Goal: Task Accomplishment & Management: Complete application form

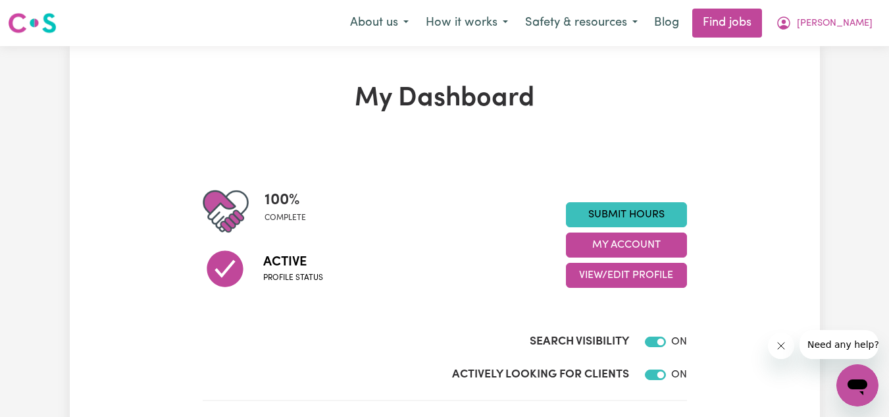
click at [556, 175] on section "100 % complete Active Profile status Submit Hours My Account View/Edit Profile …" at bounding box center [445, 273] width 484 height 255
click at [851, 22] on span "[PERSON_NAME]" at bounding box center [835, 23] width 76 height 14
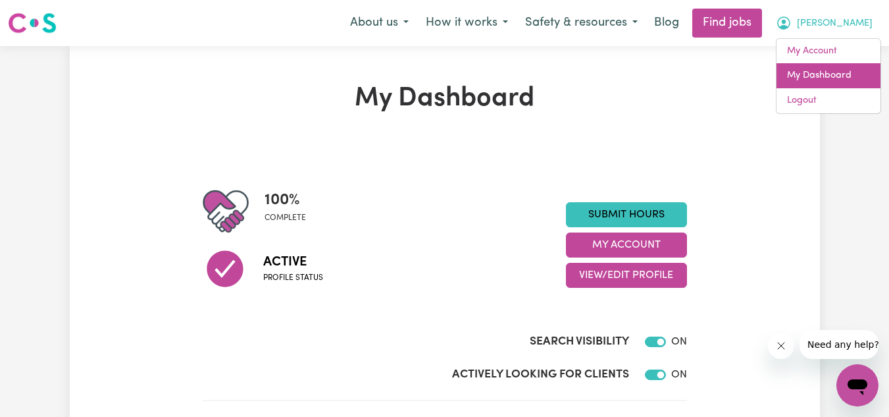
click at [818, 69] on link "My Dashboard" at bounding box center [829, 75] width 104 height 25
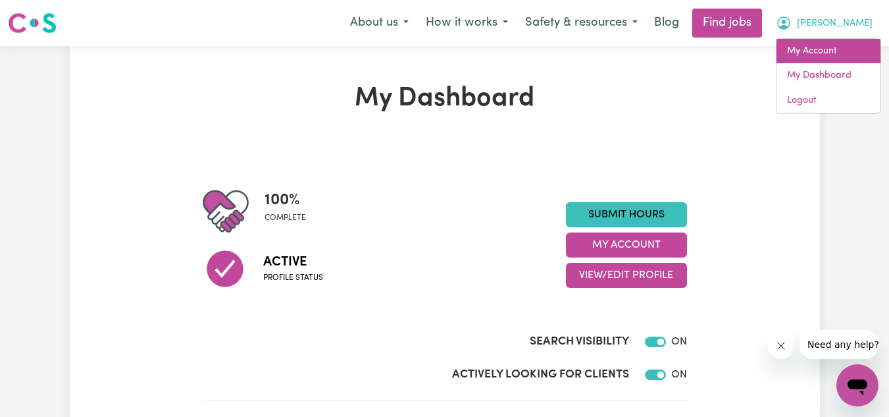
click at [825, 44] on link "My Account" at bounding box center [829, 51] width 104 height 25
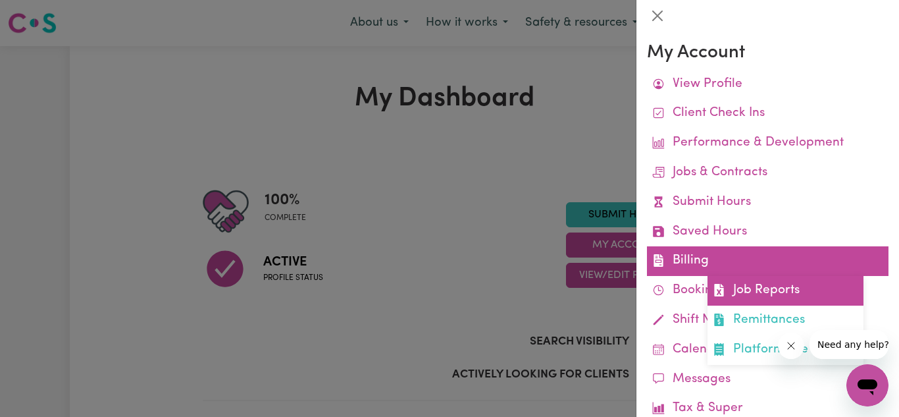
click at [765, 289] on link "Job Reports" at bounding box center [786, 291] width 156 height 30
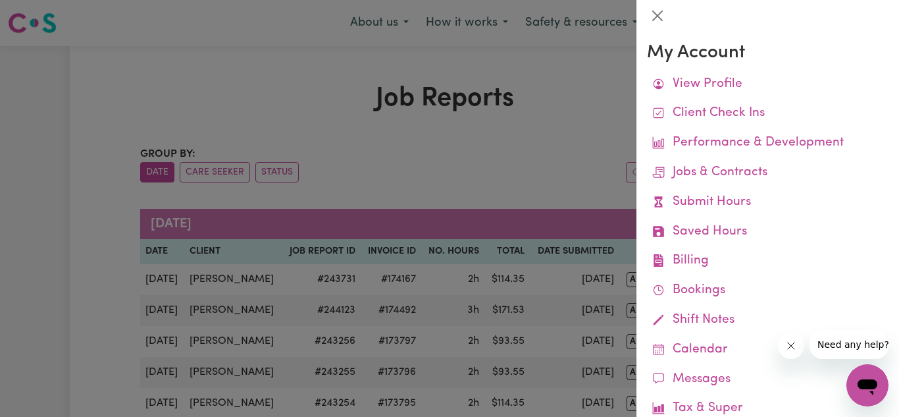
click at [559, 170] on div at bounding box center [449, 208] width 899 height 417
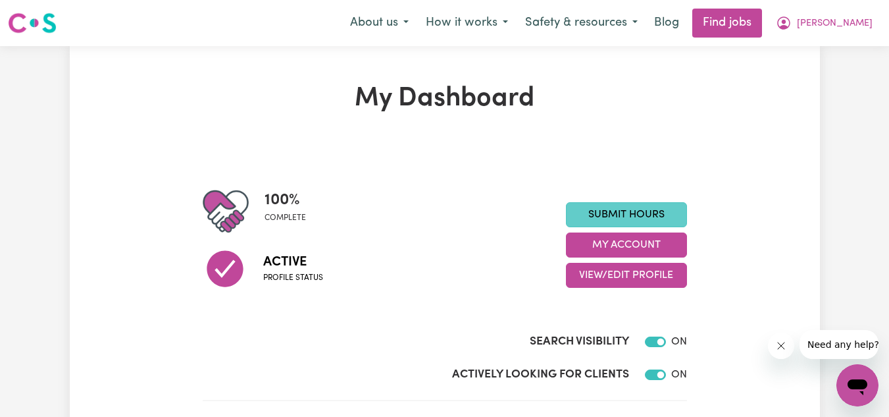
click at [636, 219] on link "Submit Hours" at bounding box center [626, 214] width 121 height 25
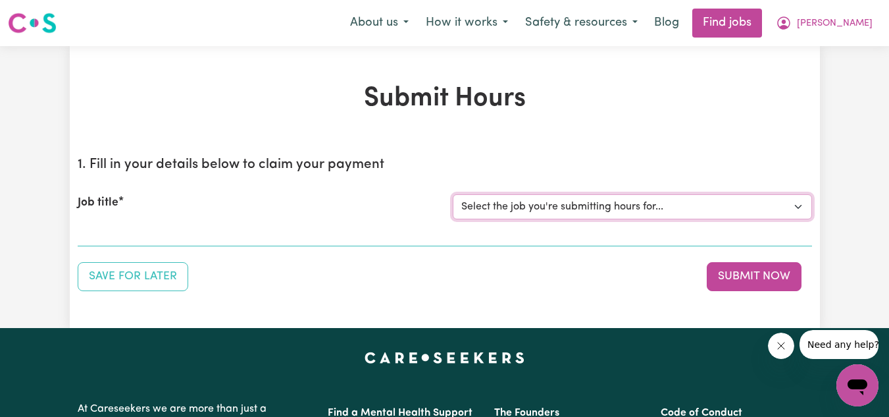
click at [602, 213] on select "Select the job you're submitting hours for... [[PERSON_NAME]] Personnel care wo…" at bounding box center [632, 206] width 359 height 25
select select "13957"
click at [453, 194] on select "Select the job you're submitting hours for... [[PERSON_NAME]] Personnel care wo…" at bounding box center [632, 206] width 359 height 25
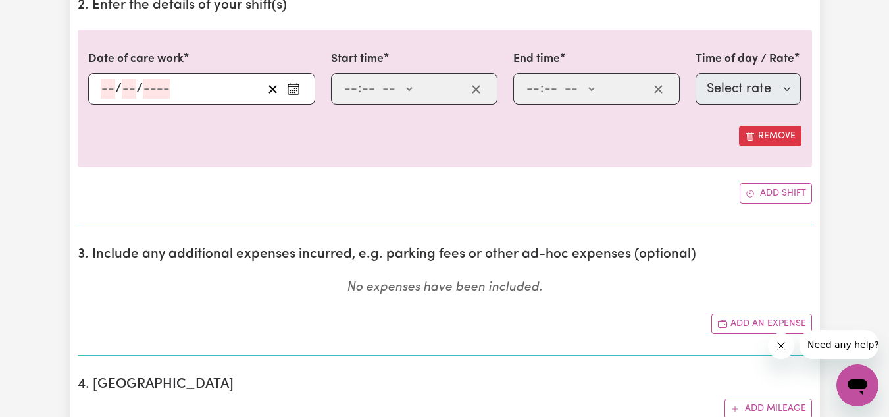
scroll to position [409, 0]
click at [292, 87] on icon "Enter the date of care work" at bounding box center [293, 88] width 13 height 13
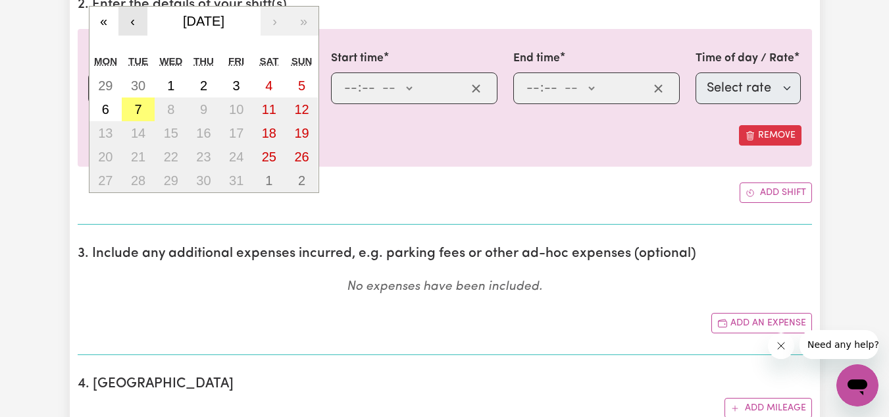
click at [136, 28] on button "‹" at bounding box center [132, 21] width 29 height 29
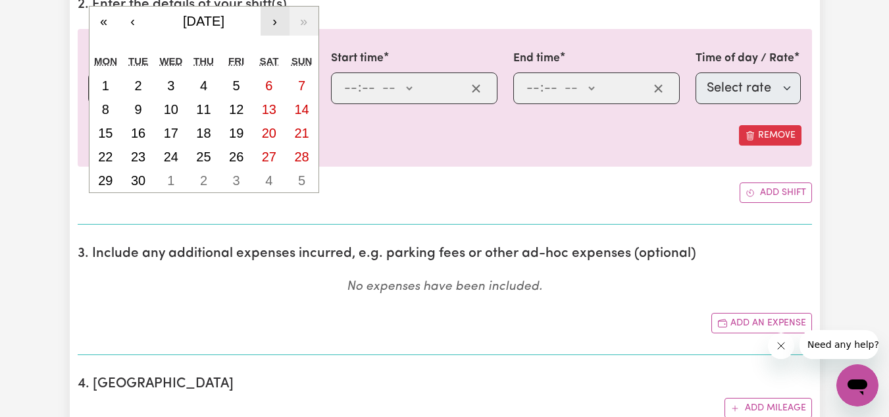
click at [276, 31] on button "›" at bounding box center [275, 21] width 29 height 29
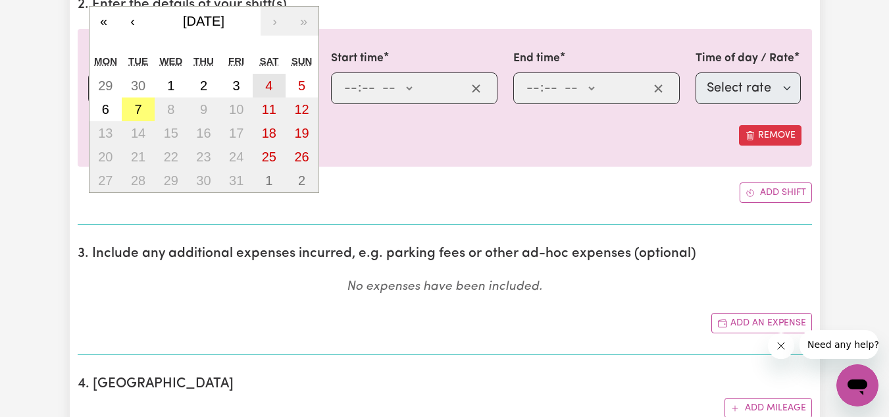
click at [267, 91] on abbr "4" at bounding box center [268, 85] width 7 height 14
type input "[DATE]"
type input "4"
type input "10"
type input "2025"
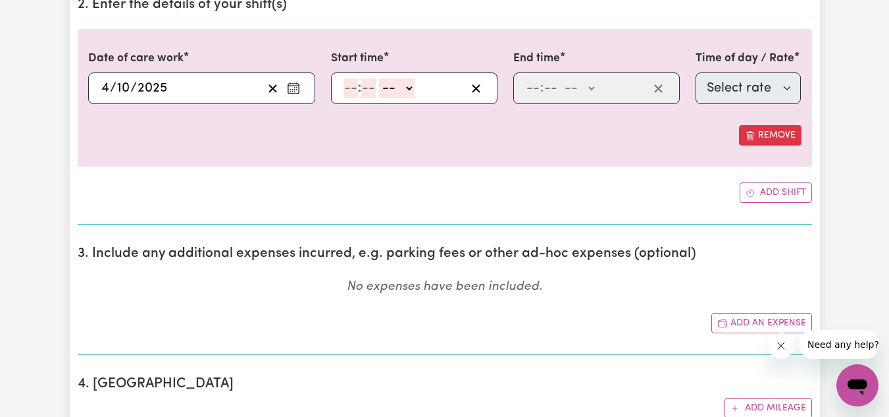
click at [350, 91] on input "number" at bounding box center [351, 88] width 14 height 20
type input "3"
type input "0"
click at [398, 88] on select "-- AM PM" at bounding box center [394, 88] width 36 height 20
select select "pm"
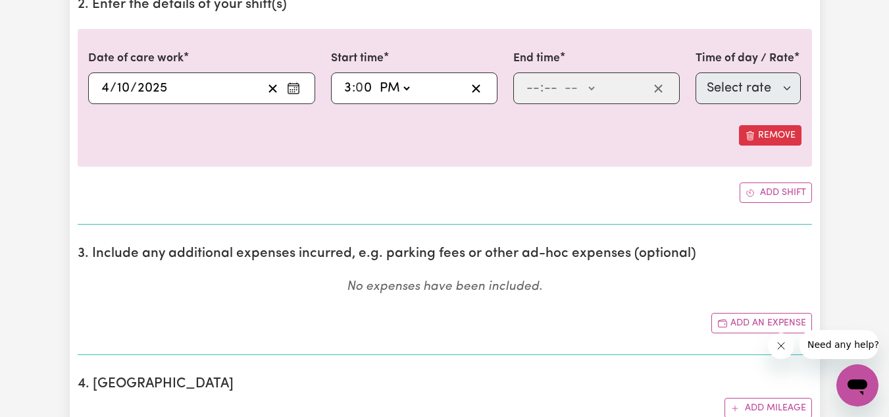
click at [376, 78] on select "-- AM PM" at bounding box center [394, 88] width 36 height 20
type input "15:00"
click at [527, 92] on input "number" at bounding box center [533, 88] width 14 height 20
type input "12"
type input "0"
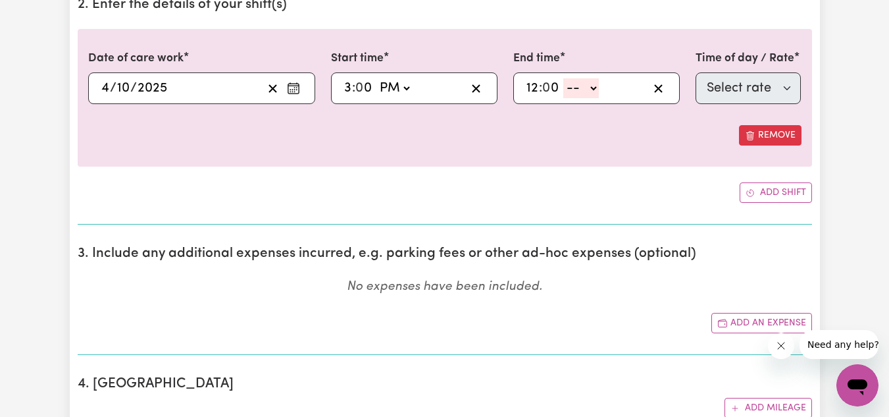
click at [584, 93] on select "-- AM PM" at bounding box center [581, 88] width 36 height 20
select select "pm"
click at [563, 78] on select "-- AM PM" at bounding box center [581, 88] width 36 height 20
type input "12:00"
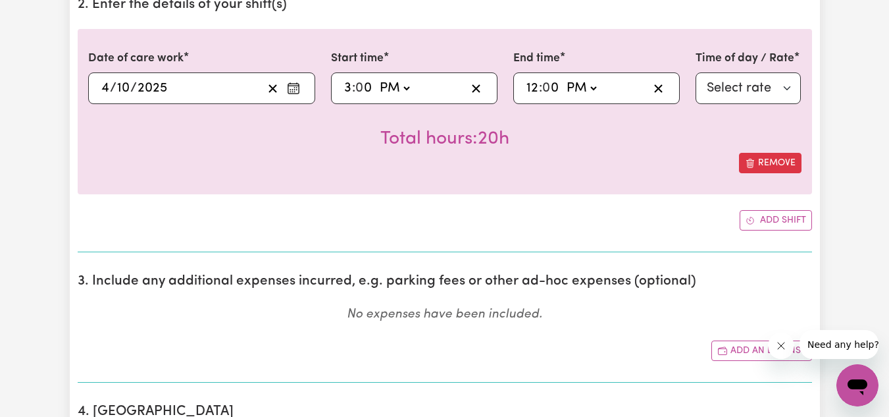
click at [582, 87] on select "AM PM" at bounding box center [581, 88] width 36 height 20
select select "am"
click at [563, 78] on select "AM PM" at bounding box center [581, 88] width 36 height 20
type input "00:00"
click at [746, 96] on select "Select rate $62.83 - [DATE] - Assistance with Self Care Activities - Standard L…" at bounding box center [749, 88] width 106 height 32
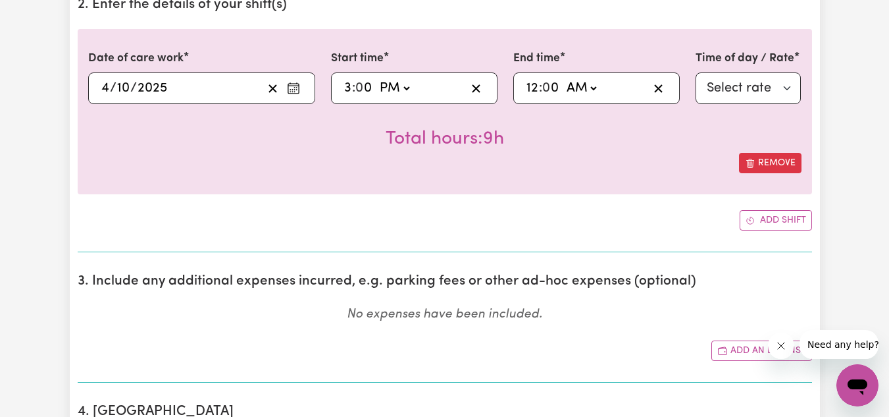
click at [656, 187] on div "Date of care work [DATE] [DATE] « ‹ [DATE] › » Mon Tue Wed Thu Fri Sat Sun 29 3…" at bounding box center [445, 111] width 735 height 165
click at [299, 86] on rect "Enter the date of care work" at bounding box center [293, 89] width 11 height 10
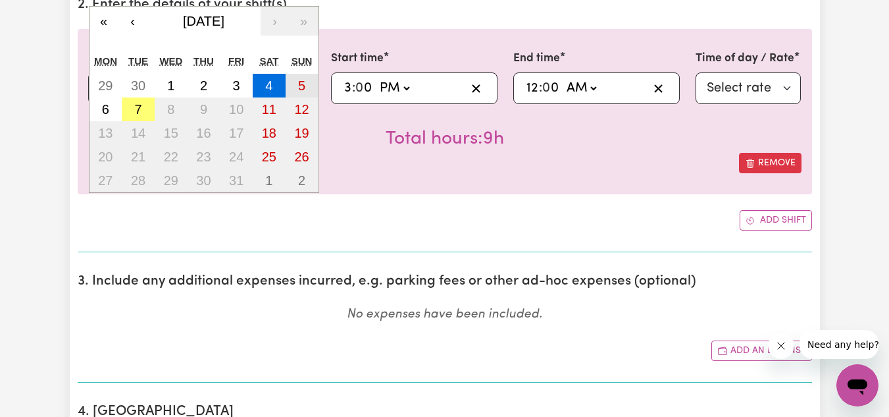
click at [296, 91] on button "5" at bounding box center [302, 86] width 33 height 24
type input "[DATE]"
type input "5"
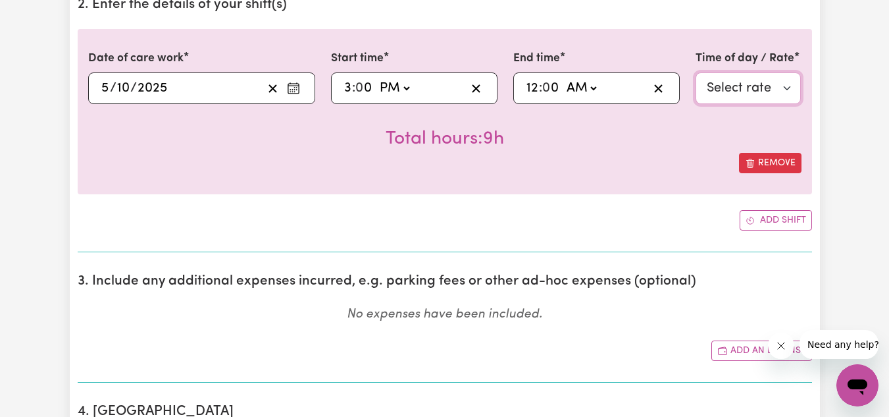
click at [711, 98] on select "Select rate $72.77 - [DATE] - Assistance with Self Care Activities - Standard L…" at bounding box center [749, 88] width 106 height 32
click at [292, 88] on icon "Enter the date of care work" at bounding box center [293, 88] width 13 height 13
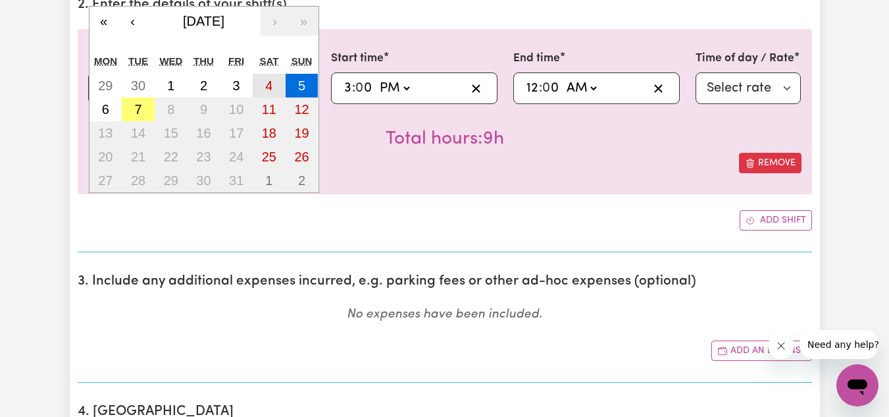
click at [271, 82] on abbr "4" at bounding box center [268, 85] width 7 height 14
type input "[DATE]"
type input "4"
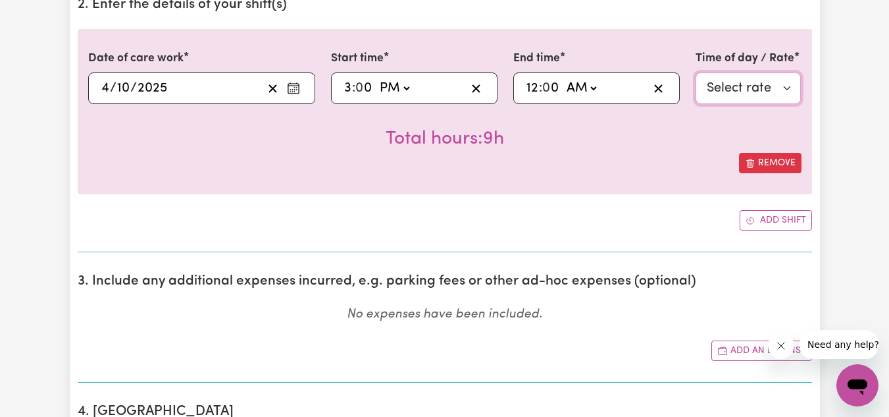
click at [762, 84] on select "Select rate $62.83 - [DATE] - Assistance with Self Care Activities - Standard L…" at bounding box center [749, 88] width 106 height 32
select select "43288"
click at [696, 72] on select "Select rate $62.83 - [DATE] - Assistance with Self Care Activities - Standard L…" at bounding box center [749, 88] width 106 height 32
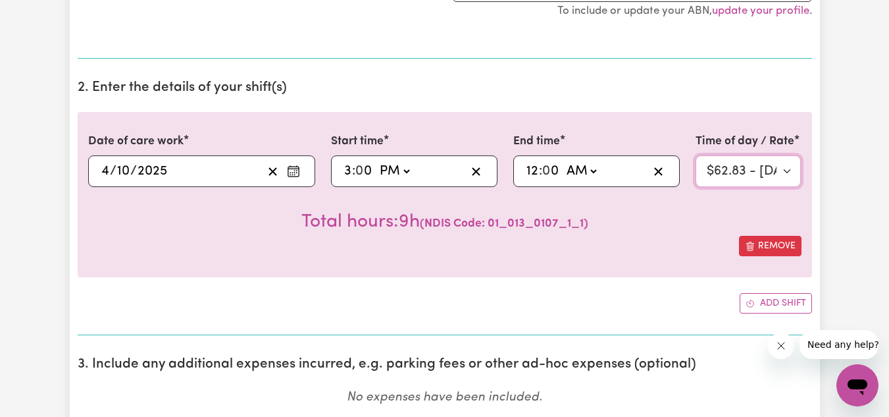
scroll to position [325, 0]
click at [590, 174] on select "AM PM" at bounding box center [581, 172] width 36 height 20
click at [679, 248] on div "Remove" at bounding box center [444, 246] width 713 height 20
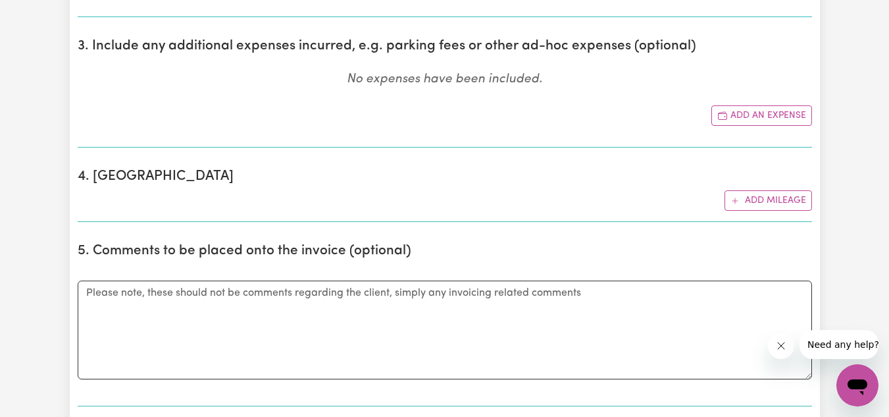
scroll to position [941, 0]
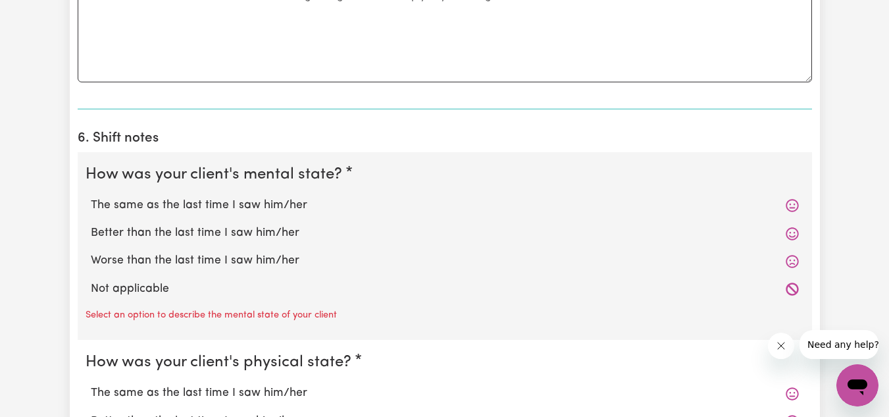
click at [411, 211] on label "The same as the last time I saw him/her" at bounding box center [445, 205] width 708 height 17
click at [91, 197] on input "The same as the last time I saw him/her" at bounding box center [90, 196] width 1 height 1
radio input "true"
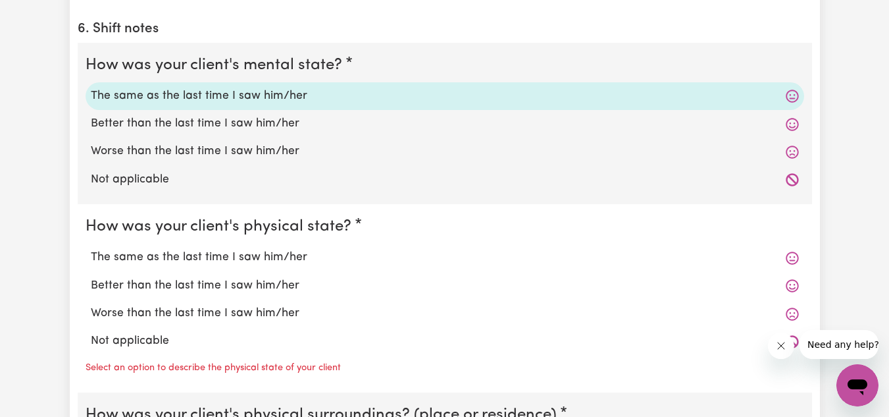
scroll to position [1050, 0]
click at [217, 263] on label "The same as the last time I saw him/her" at bounding box center [445, 256] width 708 height 17
click at [91, 248] on input "The same as the last time I saw him/her" at bounding box center [90, 247] width 1 height 1
radio input "true"
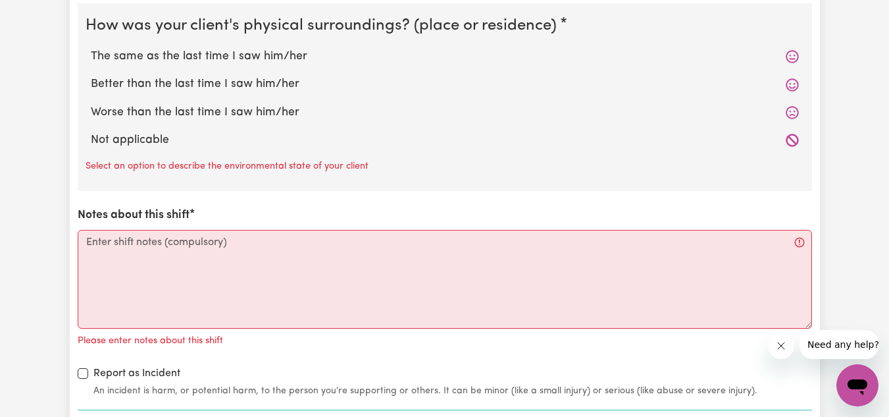
scroll to position [1416, 0]
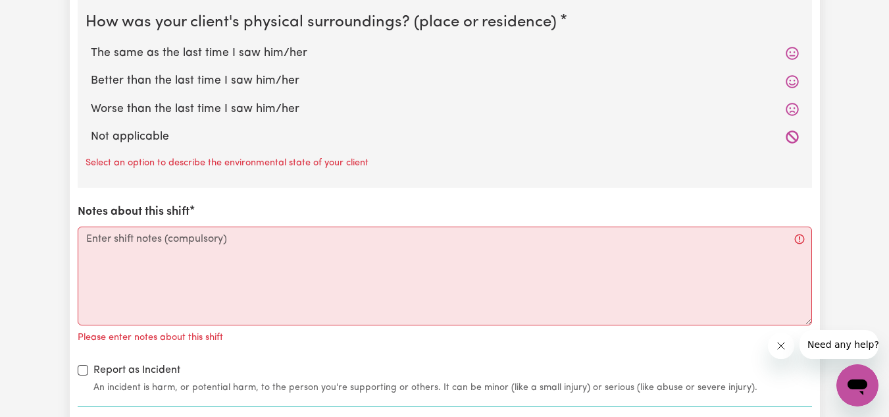
click at [233, 46] on label "The same as the last time I saw him/her" at bounding box center [445, 53] width 708 height 17
click at [91, 45] on input "The same as the last time I saw him/her" at bounding box center [90, 44] width 1 height 1
radio input "true"
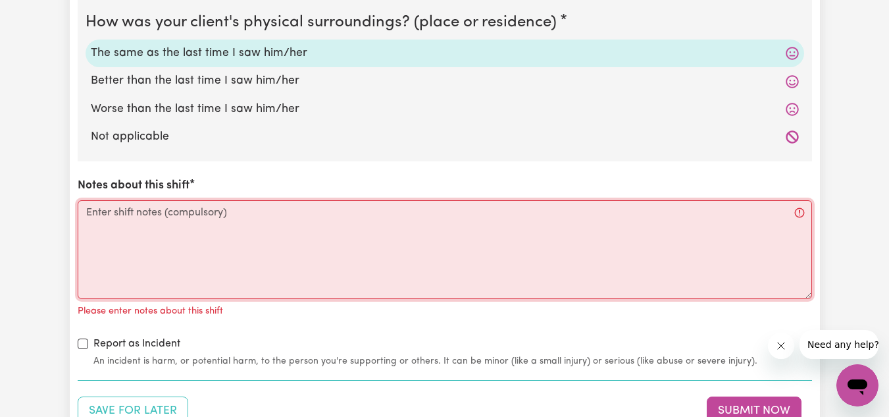
click at [201, 220] on textarea "Notes about this shift" at bounding box center [445, 249] width 735 height 99
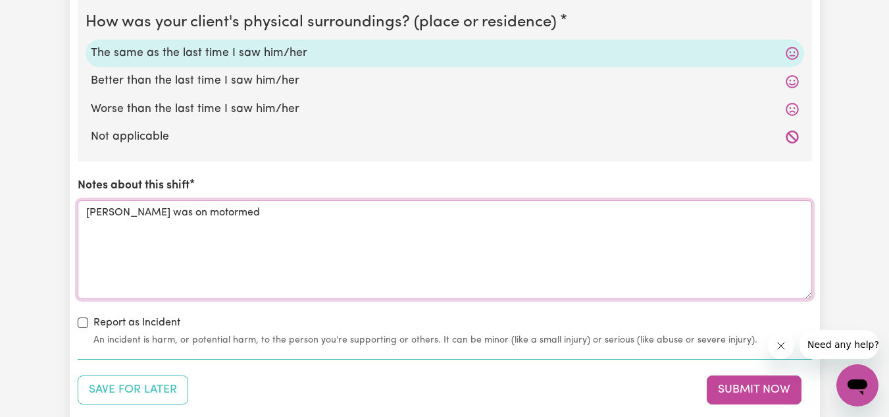
click at [191, 211] on textarea "[PERSON_NAME] was on motormed" at bounding box center [445, 249] width 735 height 99
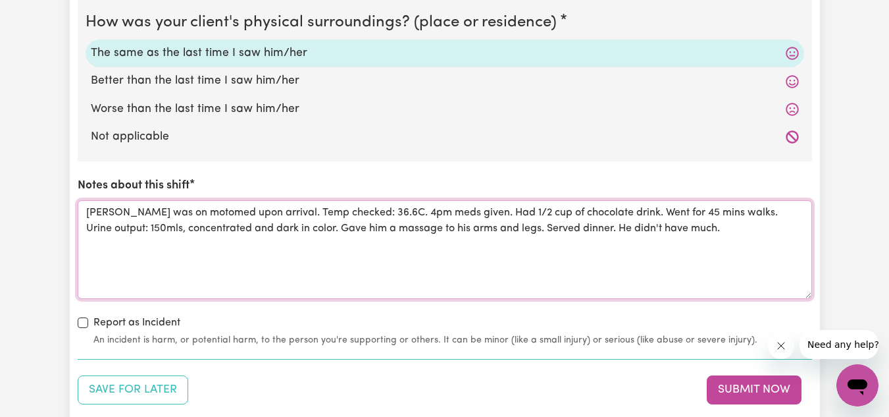
click at [677, 233] on textarea "[PERSON_NAME] was on motomed upon arrival. Temp checked: 36.6C. 4pm meds given.…" at bounding box center [445, 249] width 735 height 99
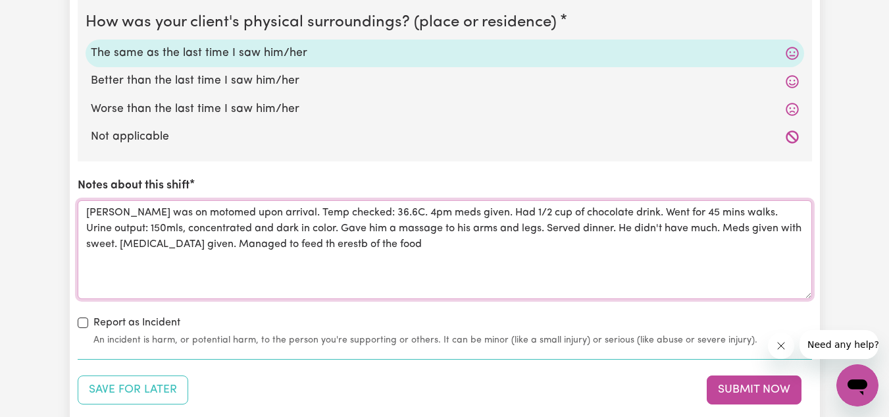
click at [274, 247] on textarea "[PERSON_NAME] was on motomed upon arrival. Temp checked: 36.6C. 4pm meds given.…" at bounding box center [445, 249] width 735 height 99
click at [371, 253] on textarea "[PERSON_NAME] was on motomed upon arrival. Temp checked: 36.6C. 4pm meds given.…" at bounding box center [445, 249] width 735 height 99
click at [565, 244] on textarea "[PERSON_NAME] was on motomed upon arrival. Temp checked: 36.6C. 4pm meds given.…" at bounding box center [445, 249] width 735 height 99
click at [618, 244] on textarea "[PERSON_NAME] was on motomed upon arrival. Temp checked: 36.6C. 4pm meds given.…" at bounding box center [445, 249] width 735 height 99
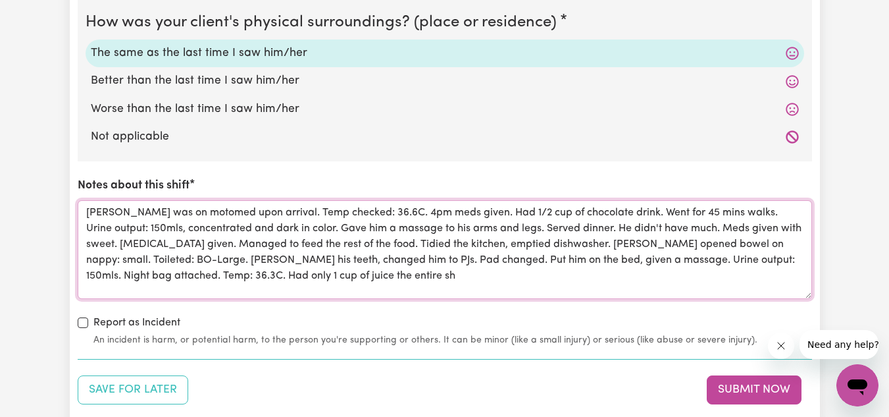
click at [326, 277] on textarea "[PERSON_NAME] was on motomed upon arrival. Temp checked: 36.6C. 4pm meds given.…" at bounding box center [445, 249] width 735 height 99
click at [530, 285] on textarea "[PERSON_NAME] was on motomed upon arrival. Temp checked: 36.6C. 4pm meds given.…" at bounding box center [445, 249] width 735 height 99
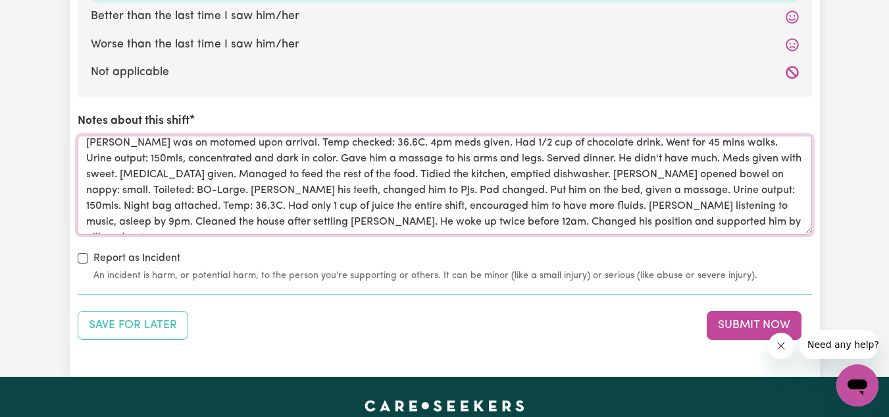
scroll to position [1480, 0]
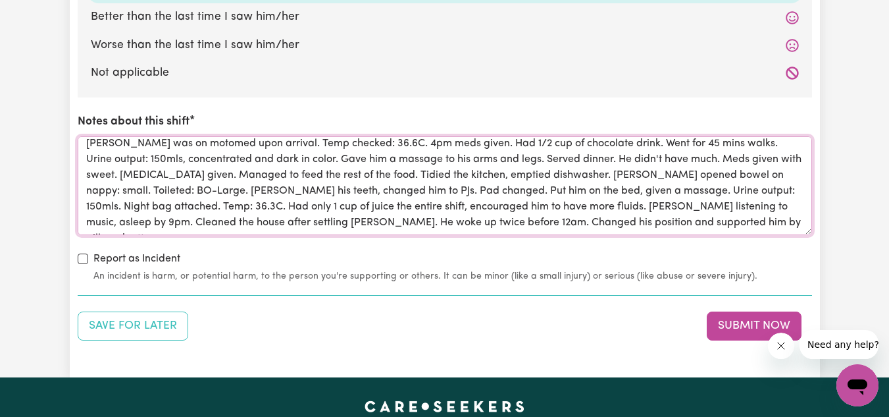
click at [638, 222] on textarea "[PERSON_NAME] was on motomed upon arrival. Temp checked: 36.6C. 4pm meds given.…" at bounding box center [445, 185] width 735 height 99
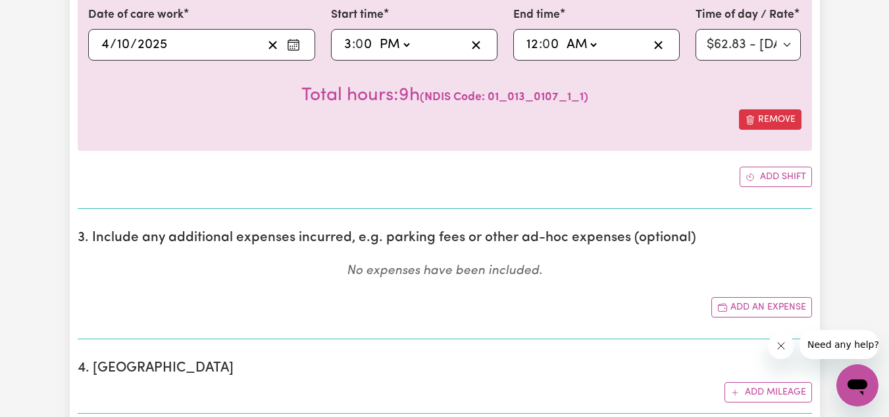
scroll to position [452, 0]
type textarea "[PERSON_NAME] was on motomed upon arrival. Temp checked: 36.6C. 4pm meds given.…"
click at [783, 40] on select "Select rate $62.83 - [DATE] - Assistance with Self Care Activities - Standard L…" at bounding box center [749, 46] width 106 height 32
click at [616, 109] on div "Total hours: 9h ( NDIS Code: 01_013_0107_1_1 )" at bounding box center [444, 85] width 713 height 49
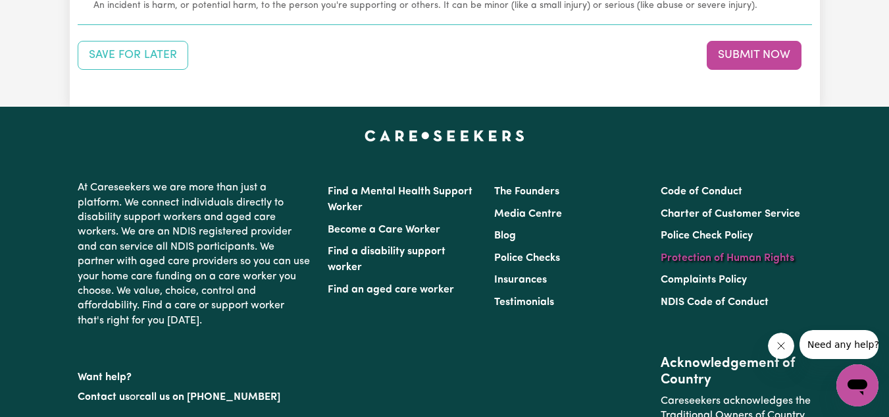
scroll to position [1749, 0]
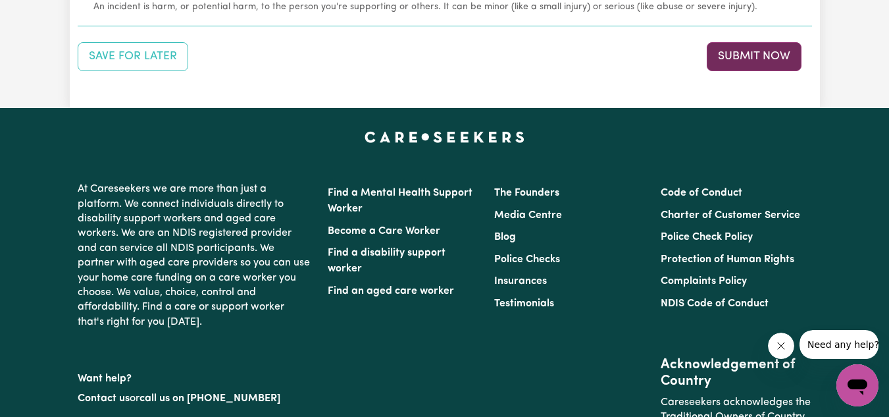
click at [742, 63] on button "Submit Now" at bounding box center [754, 56] width 95 height 29
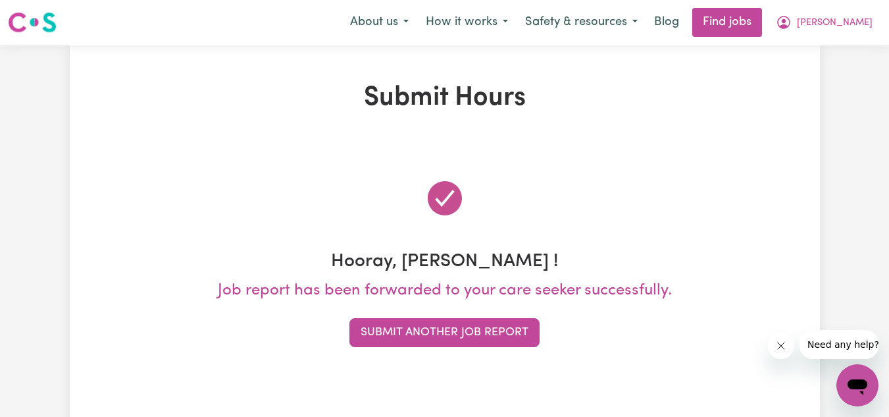
scroll to position [0, 0]
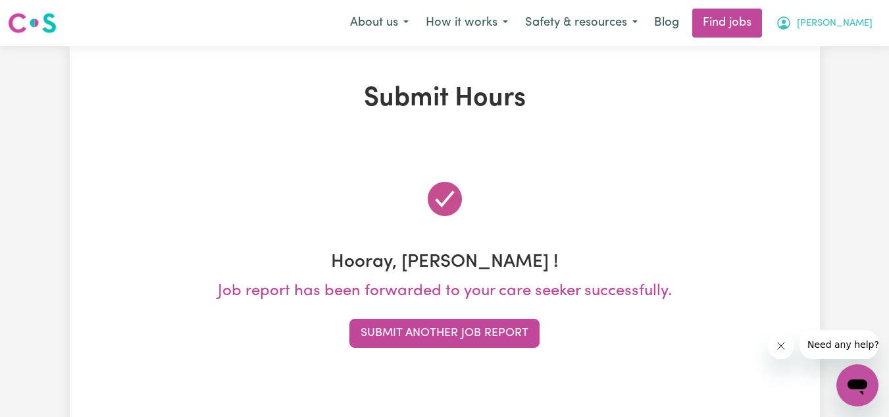
click at [848, 34] on button "[PERSON_NAME]" at bounding box center [824, 23] width 114 height 28
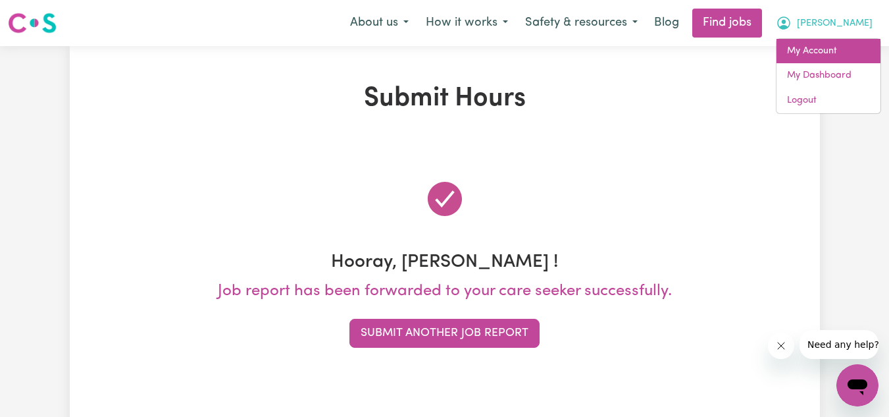
click at [827, 57] on link "My Account" at bounding box center [829, 51] width 104 height 25
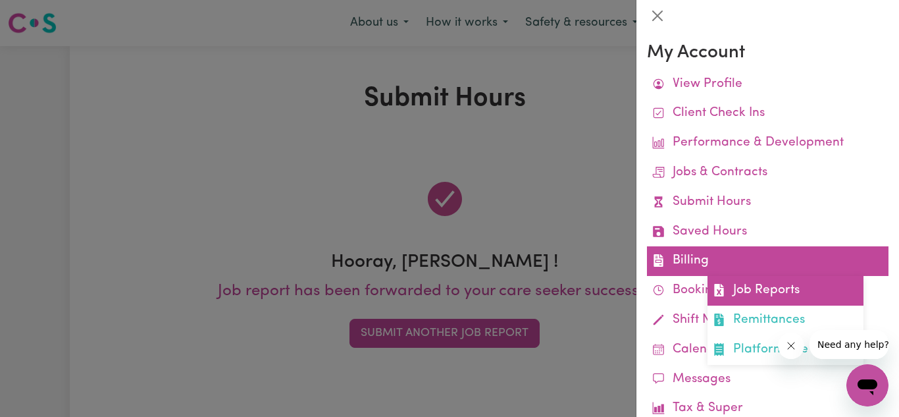
click at [779, 284] on link "Job Reports" at bounding box center [786, 291] width 156 height 30
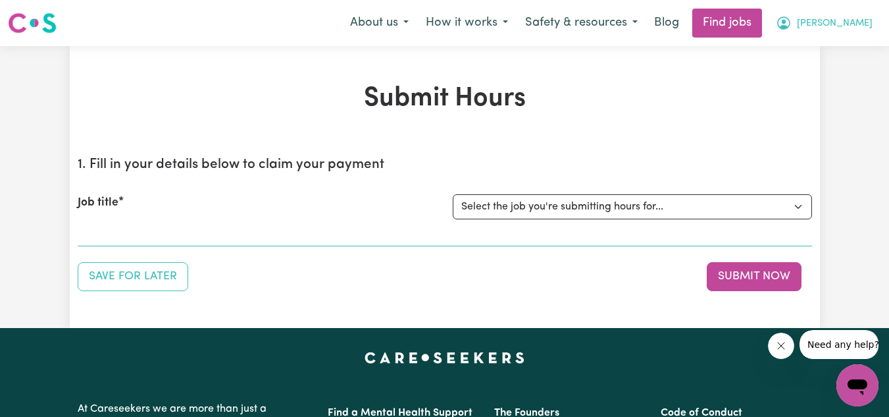
click at [827, 16] on button "[PERSON_NAME]" at bounding box center [824, 23] width 114 height 28
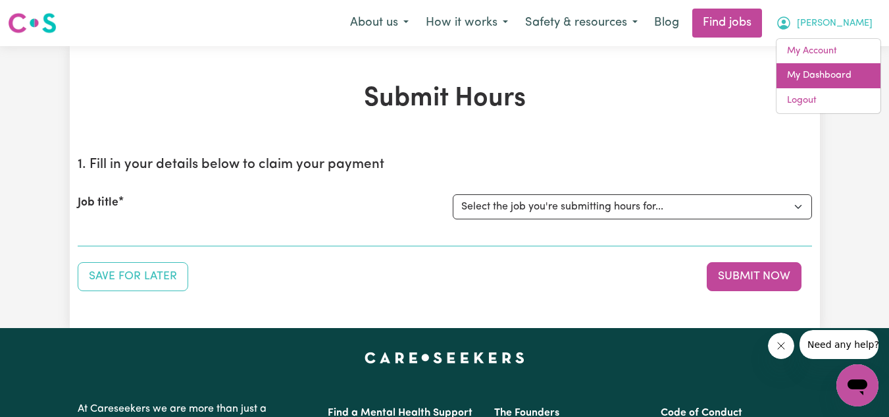
click at [821, 77] on link "My Dashboard" at bounding box center [829, 75] width 104 height 25
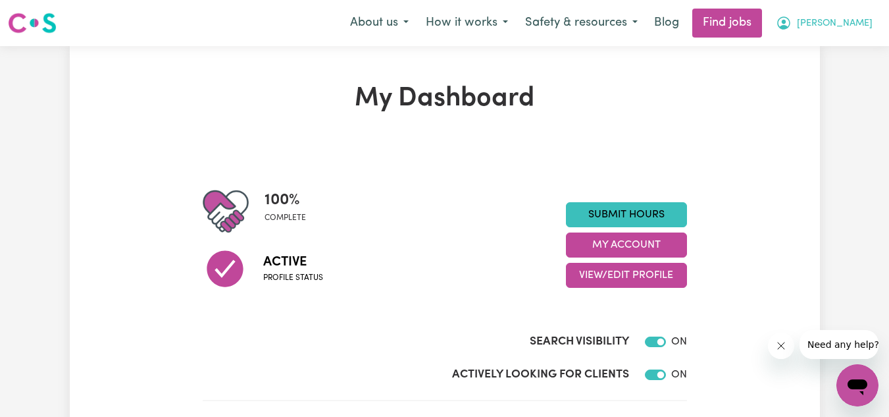
click at [814, 36] on button "[PERSON_NAME]" at bounding box center [824, 23] width 114 height 28
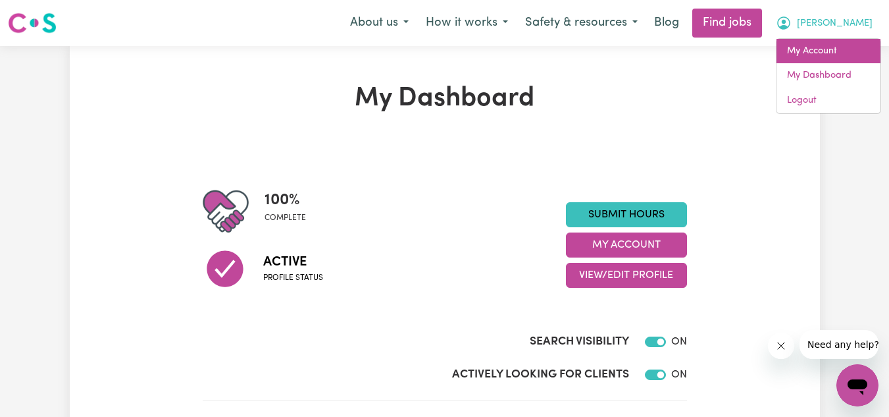
click at [831, 42] on link "My Account" at bounding box center [829, 51] width 104 height 25
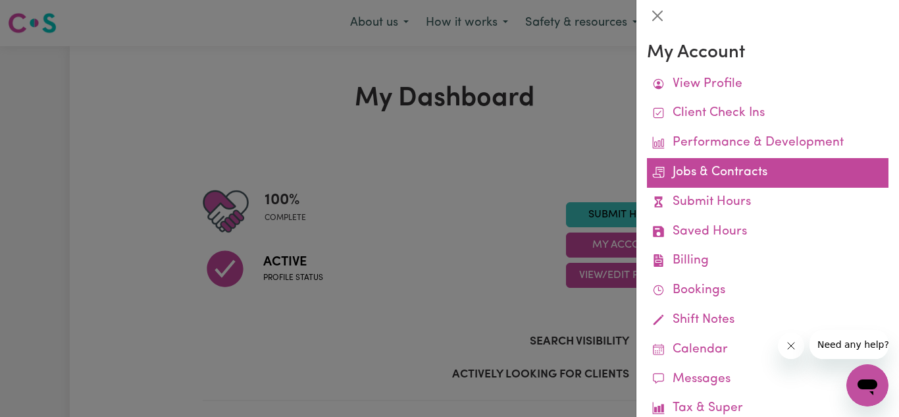
click at [773, 162] on link "Jobs & Contracts" at bounding box center [768, 173] width 242 height 30
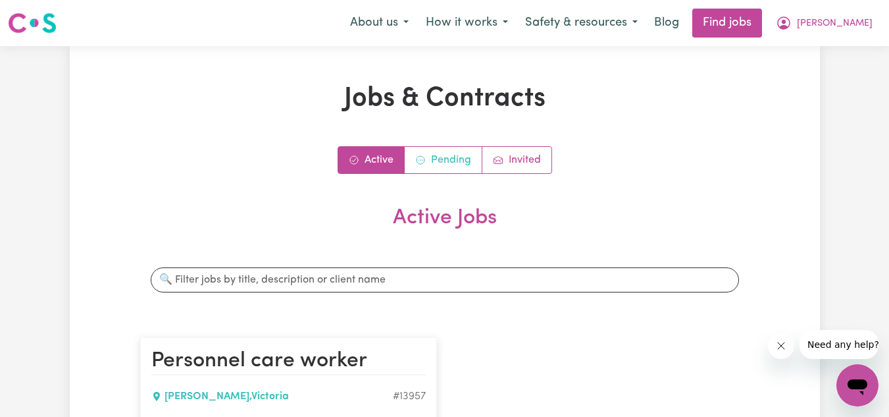
click at [432, 159] on link "Pending" at bounding box center [444, 160] width 78 height 26
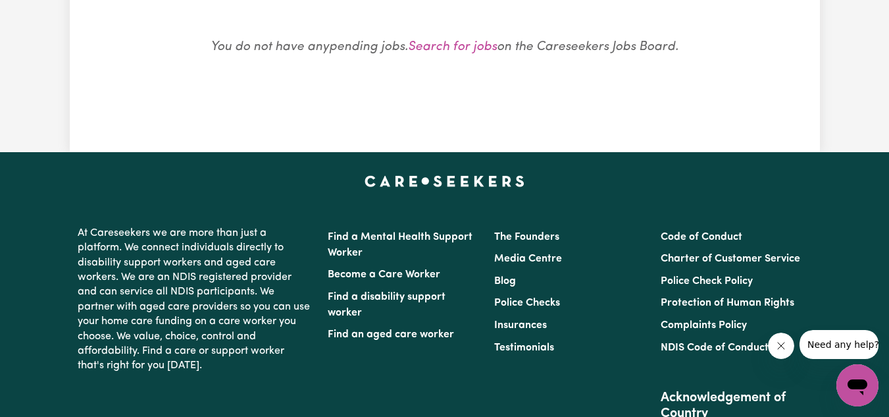
scroll to position [184, 0]
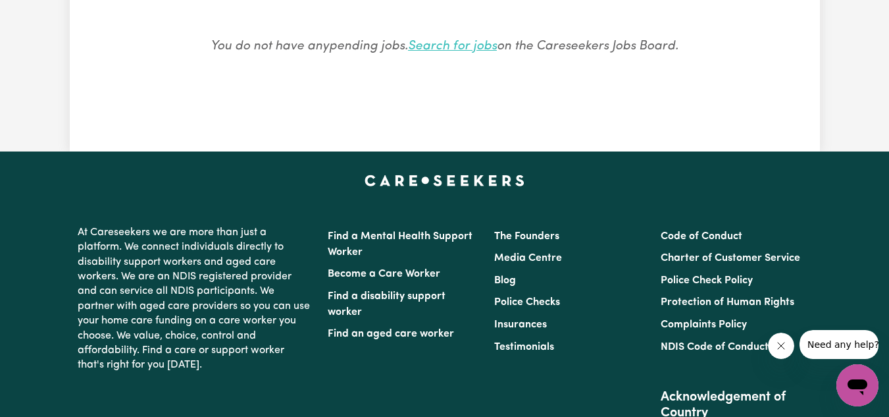
click at [477, 51] on link "Search for jobs" at bounding box center [452, 46] width 89 height 13
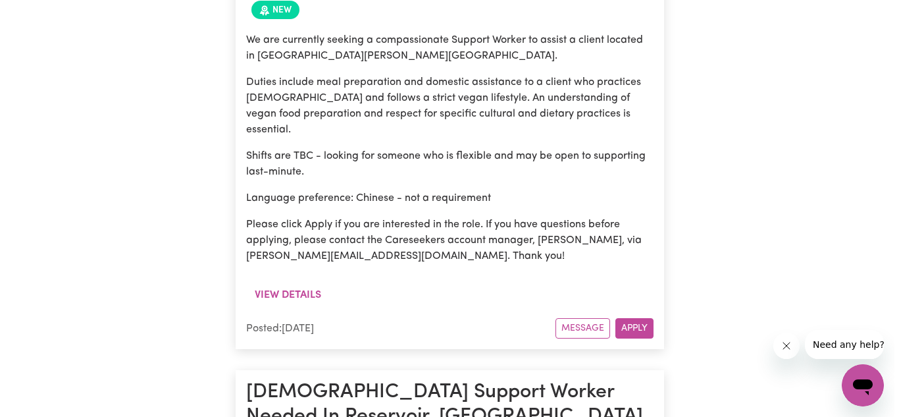
scroll to position [719, 0]
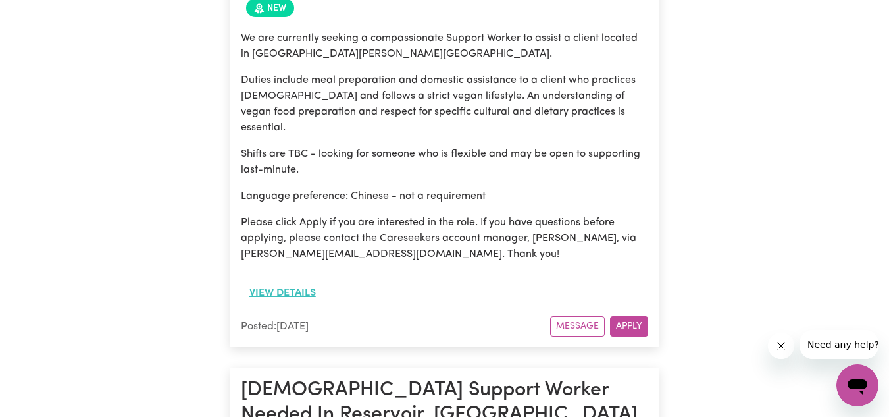
click at [271, 280] on button "View details" at bounding box center [283, 292] width 84 height 25
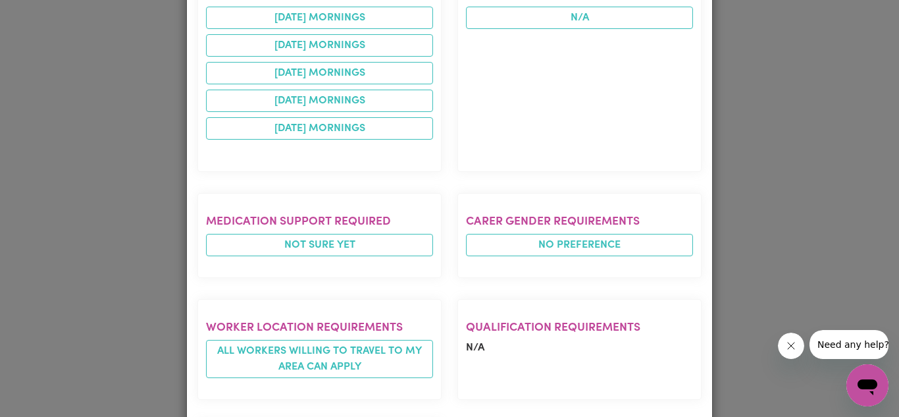
scroll to position [879, 0]
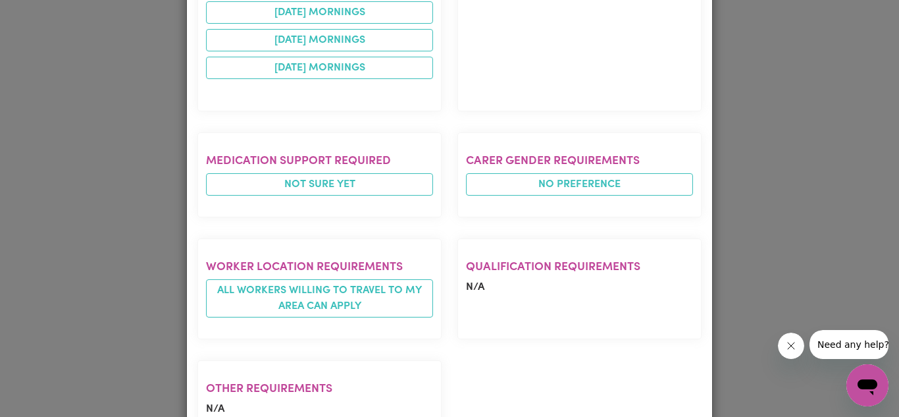
click at [758, 176] on div "Job Details Support Worker Needed in [GEOGRAPHIC_DATA][PERSON_NAME][GEOGRAPHIC_…" at bounding box center [449, 208] width 899 height 417
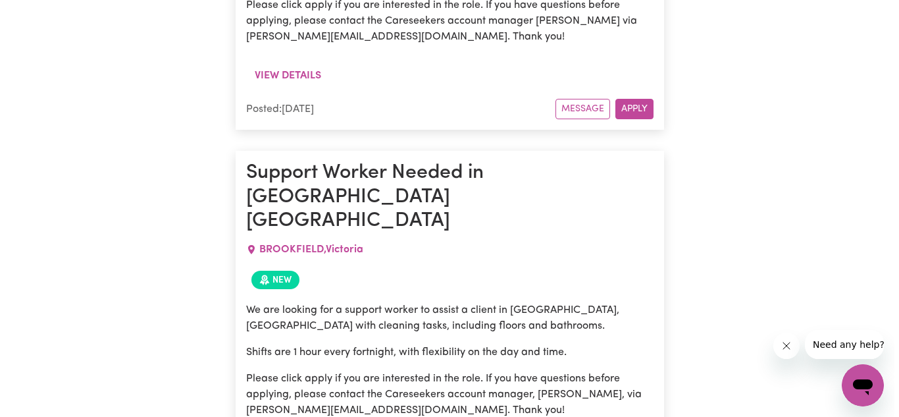
scroll to position [1825, 0]
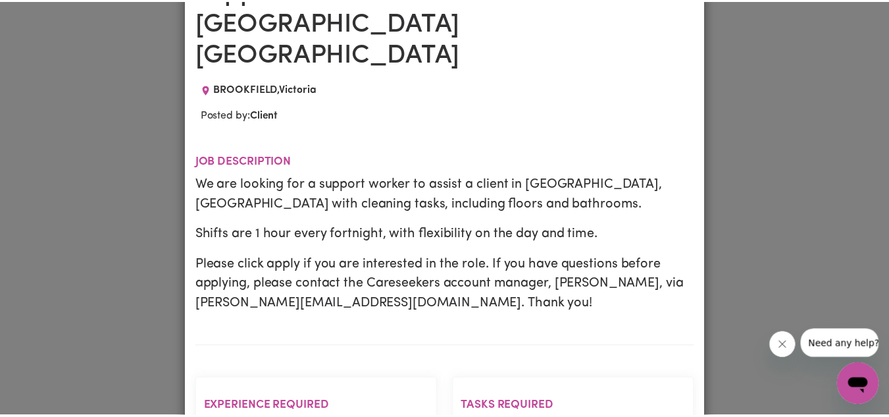
scroll to position [0, 0]
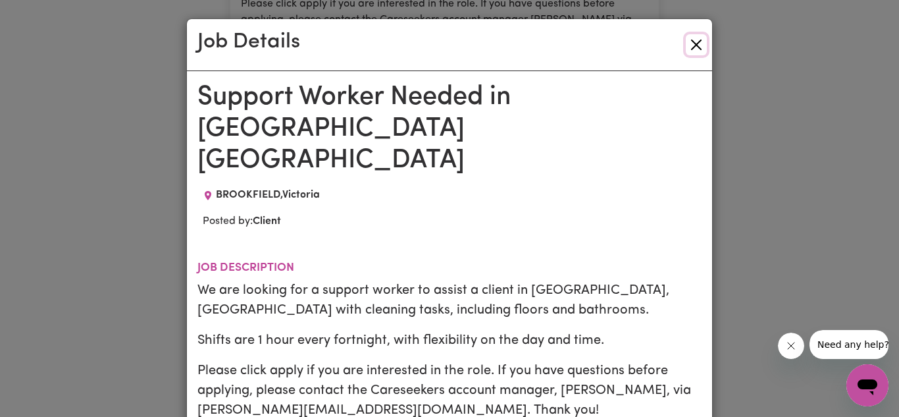
click at [688, 46] on button "Close" at bounding box center [696, 44] width 21 height 21
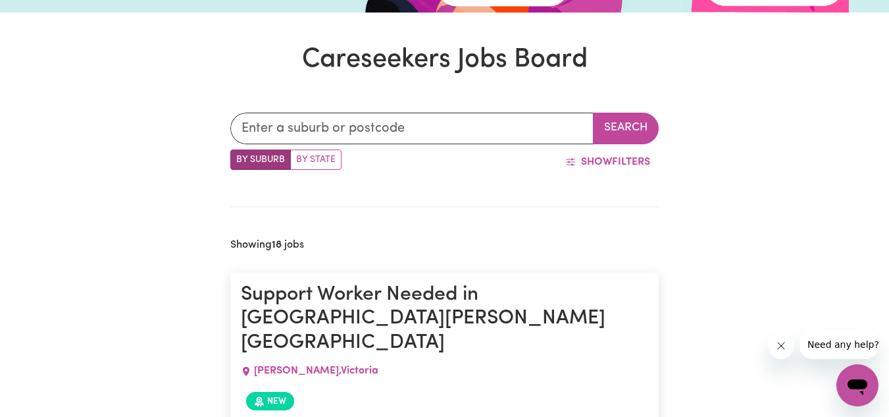
scroll to position [327, 0]
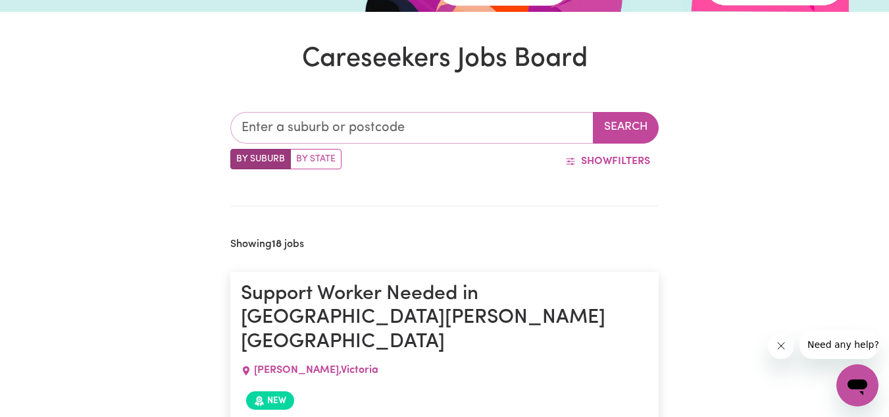
click at [297, 138] on input "text" at bounding box center [412, 128] width 364 height 32
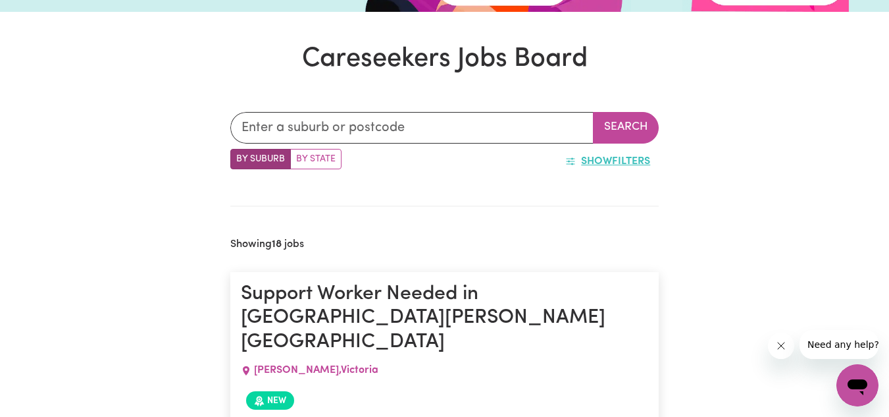
click at [597, 168] on button "Show Filters" at bounding box center [608, 161] width 102 height 25
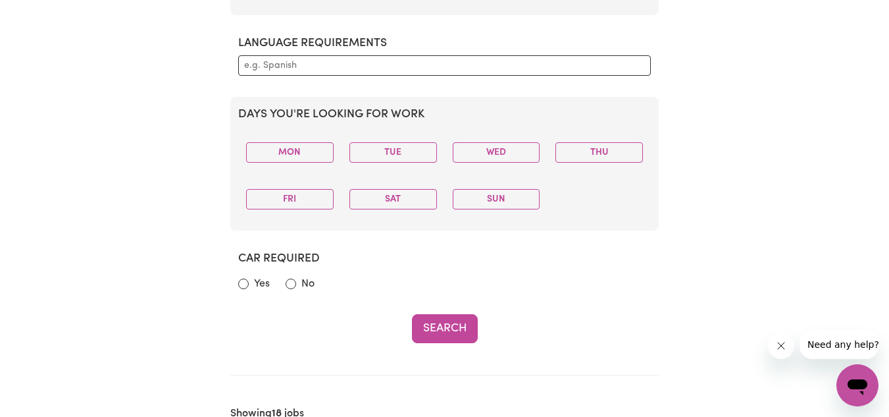
scroll to position [597, 0]
click at [290, 282] on input "No" at bounding box center [291, 283] width 11 height 11
radio input "true"
click at [453, 324] on button "Search" at bounding box center [445, 328] width 66 height 29
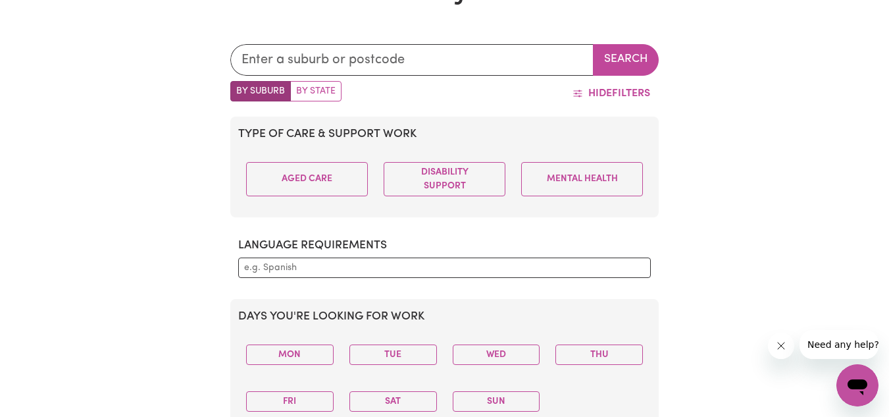
scroll to position [394, 0]
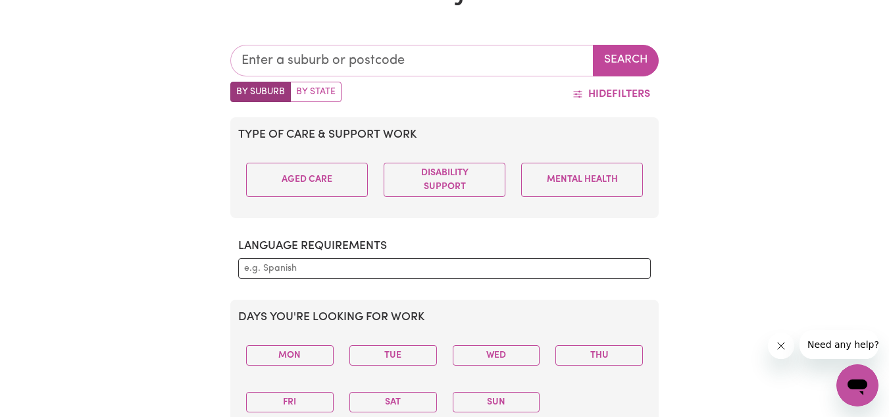
click at [422, 59] on input "text" at bounding box center [412, 61] width 364 height 32
type input "mil"
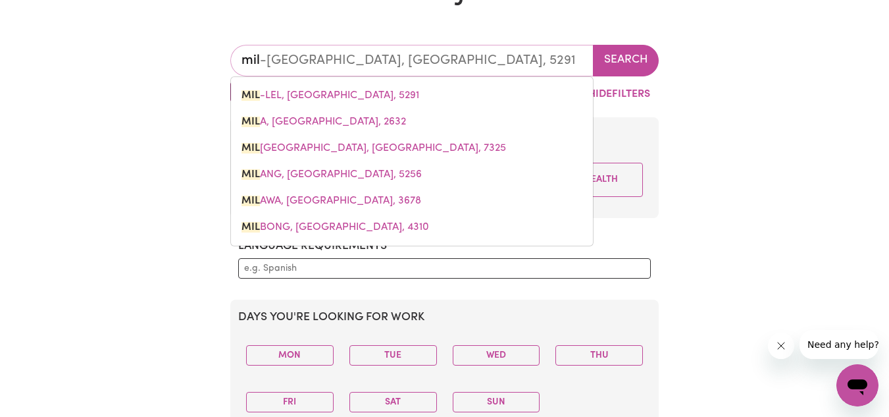
type input "mil-[GEOGRAPHIC_DATA], [GEOGRAPHIC_DATA], 5291"
type input "mill"
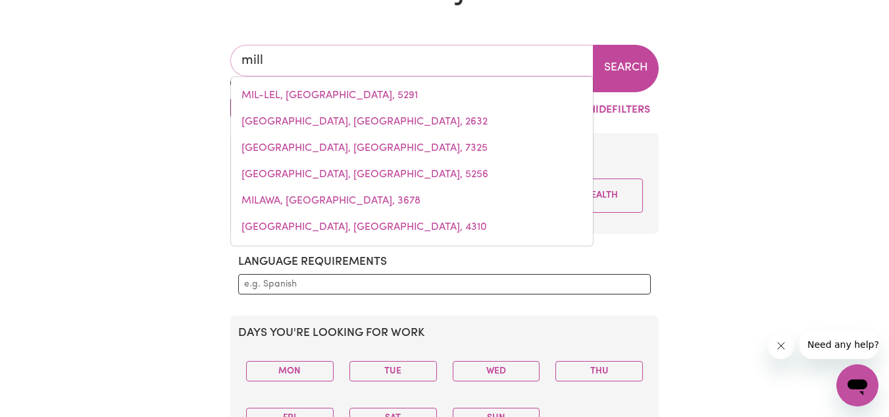
type input "[STREET_ADDRESS]"
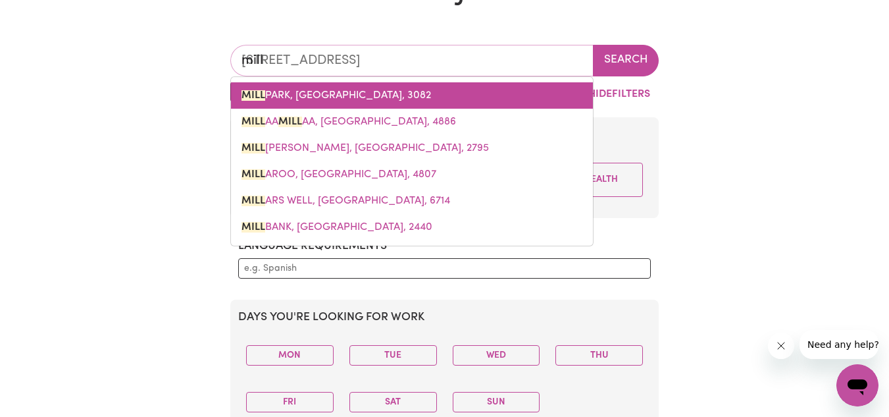
click at [392, 86] on link "[STREET_ADDRESS]" at bounding box center [412, 95] width 362 height 26
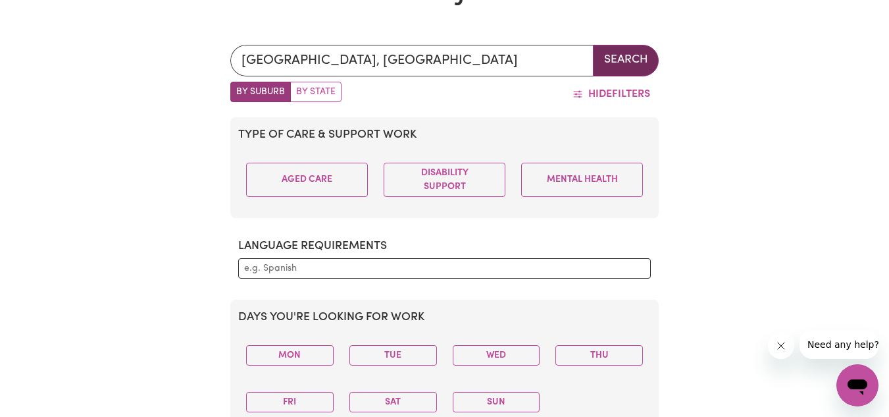
click at [600, 51] on button "Search" at bounding box center [626, 61] width 66 height 32
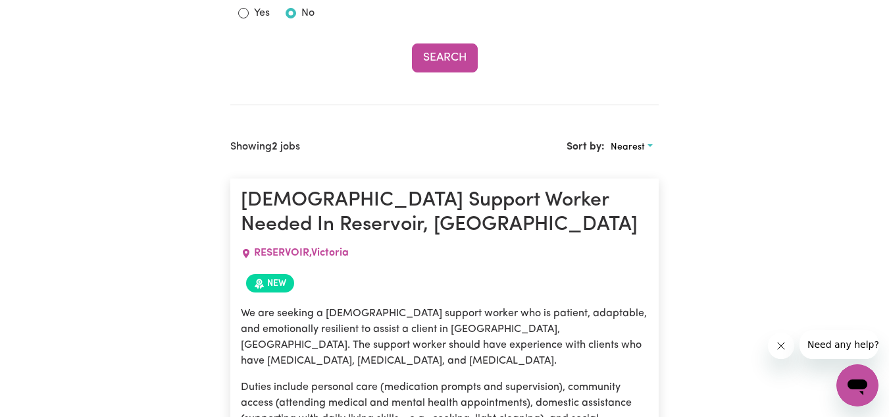
scroll to position [866, 0]
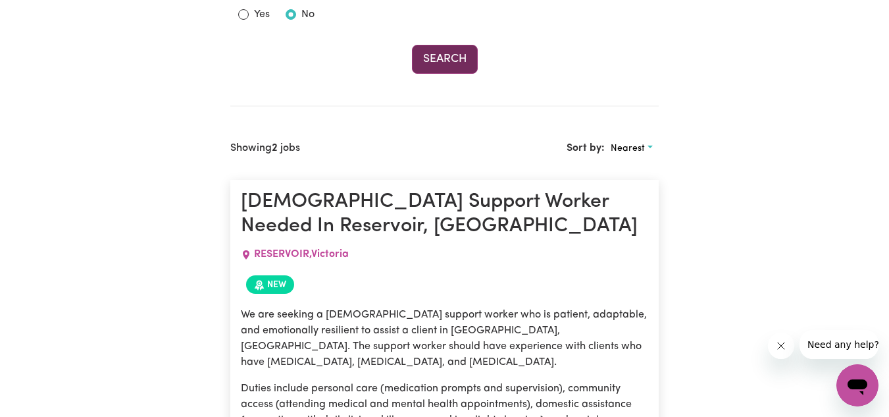
click at [459, 62] on button "Search" at bounding box center [445, 59] width 66 height 29
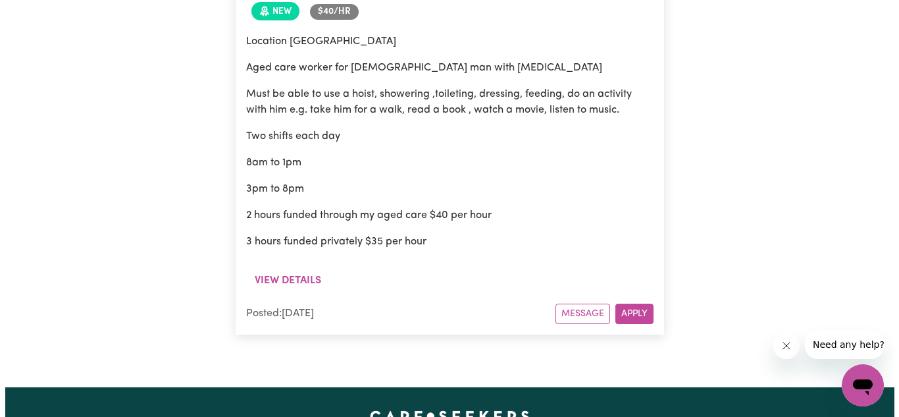
scroll to position [1615, 0]
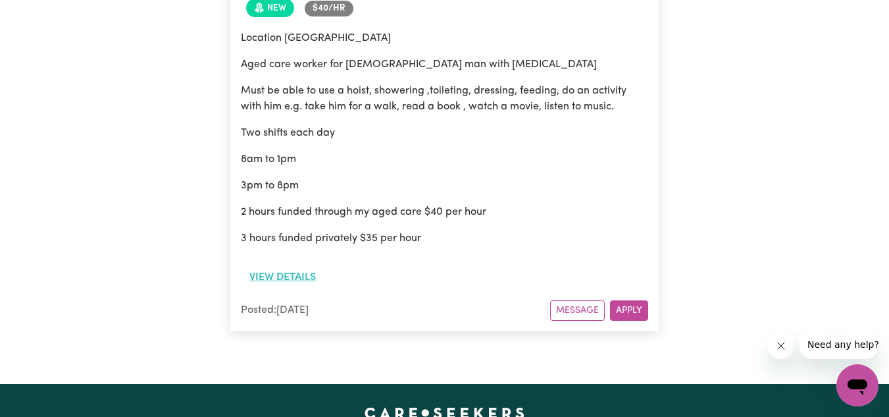
click at [263, 270] on button "View details" at bounding box center [283, 277] width 84 height 25
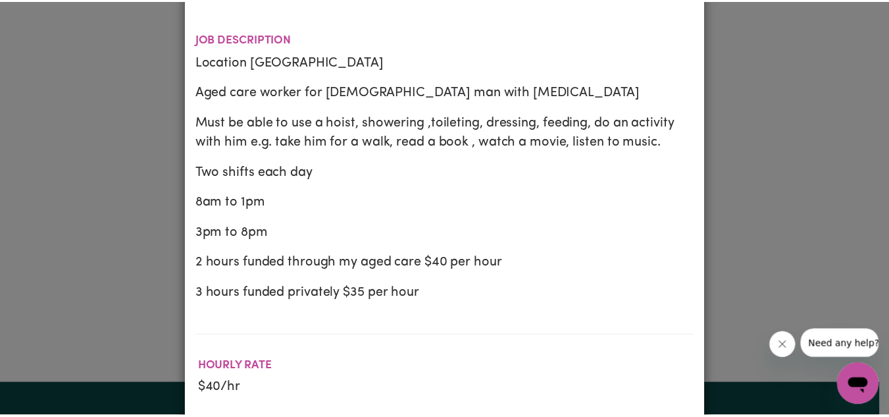
scroll to position [0, 0]
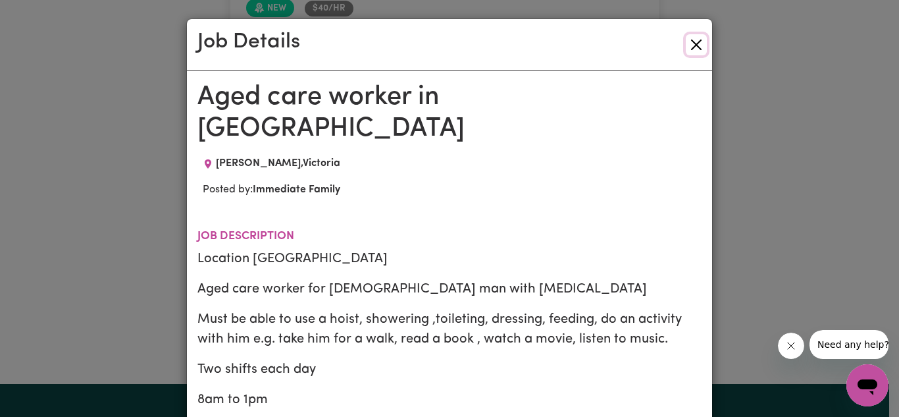
click at [688, 45] on button "Close" at bounding box center [696, 44] width 21 height 21
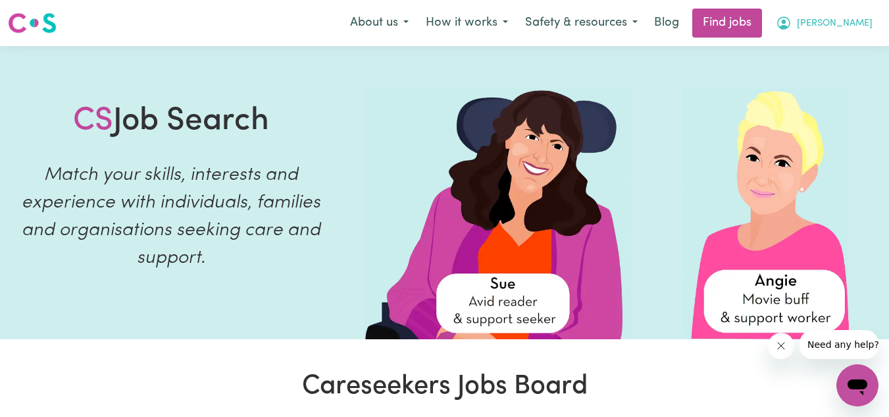
click at [834, 20] on span "[PERSON_NAME]" at bounding box center [835, 23] width 76 height 14
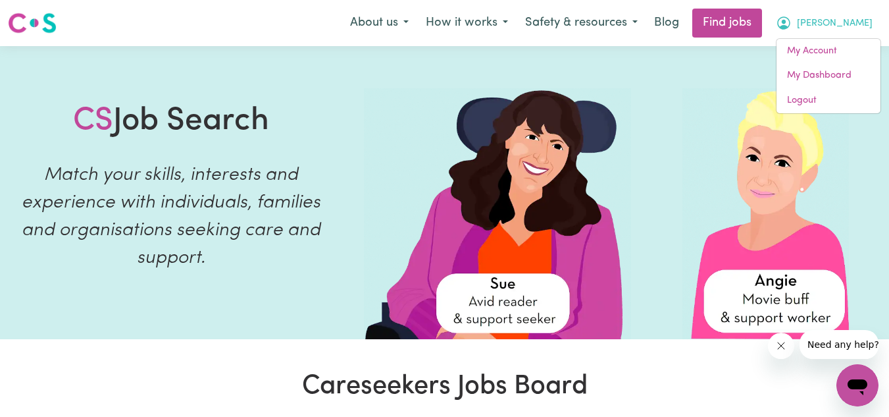
click at [509, 311] on img at bounding box center [498, 213] width 268 height 251
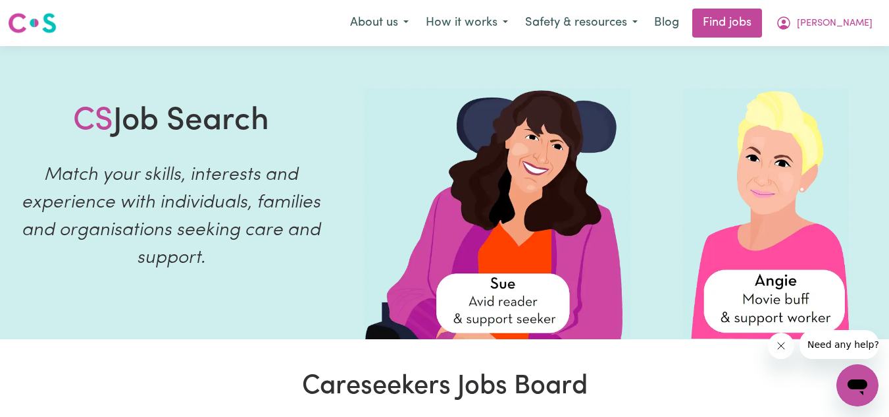
click at [502, 294] on img at bounding box center [498, 213] width 268 height 251
click at [769, 288] on img at bounding box center [766, 213] width 167 height 251
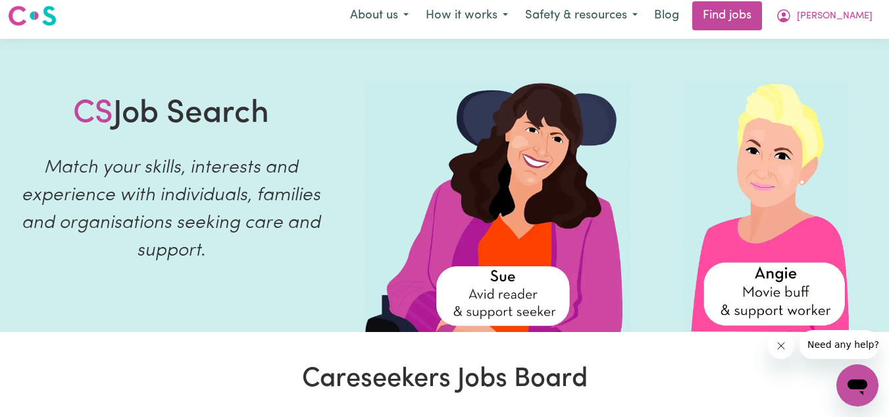
scroll to position [7, 0]
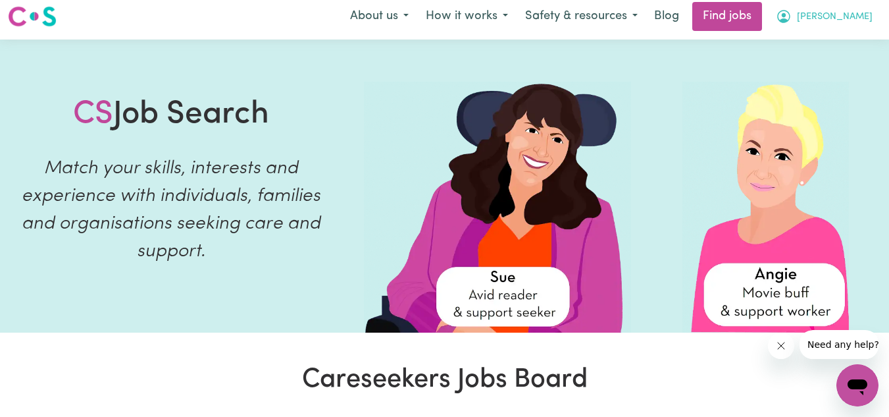
click at [846, 15] on span "[PERSON_NAME]" at bounding box center [835, 17] width 76 height 14
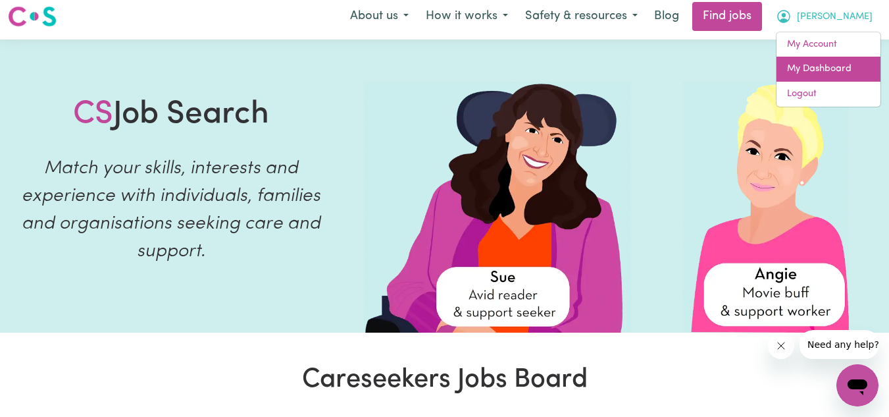
click at [819, 67] on link "My Dashboard" at bounding box center [829, 69] width 104 height 25
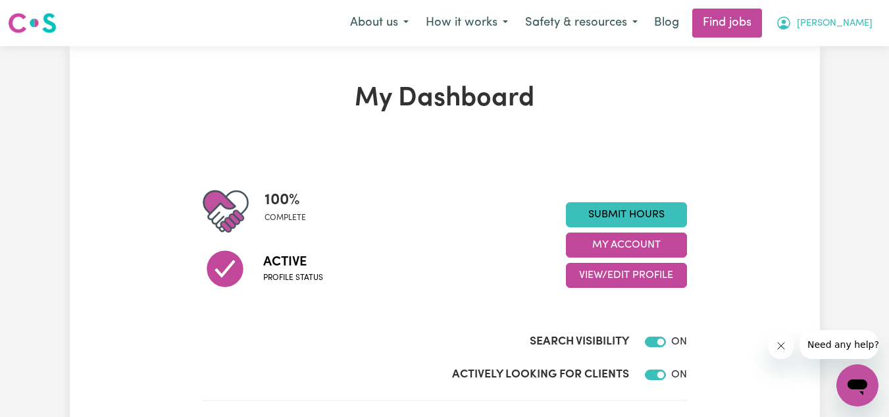
click at [844, 25] on span "[PERSON_NAME]" at bounding box center [835, 23] width 76 height 14
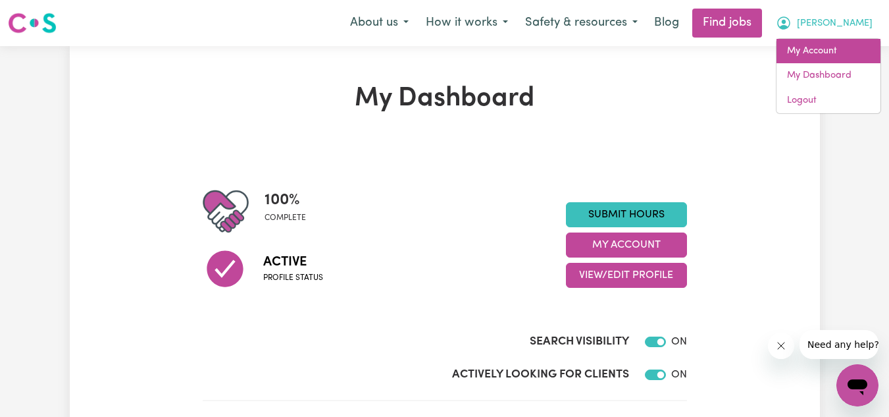
click at [833, 47] on link "My Account" at bounding box center [829, 51] width 104 height 25
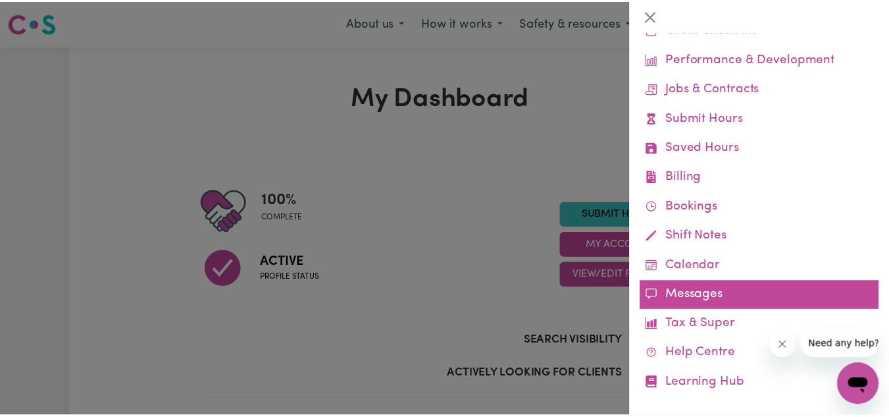
scroll to position [97, 0]
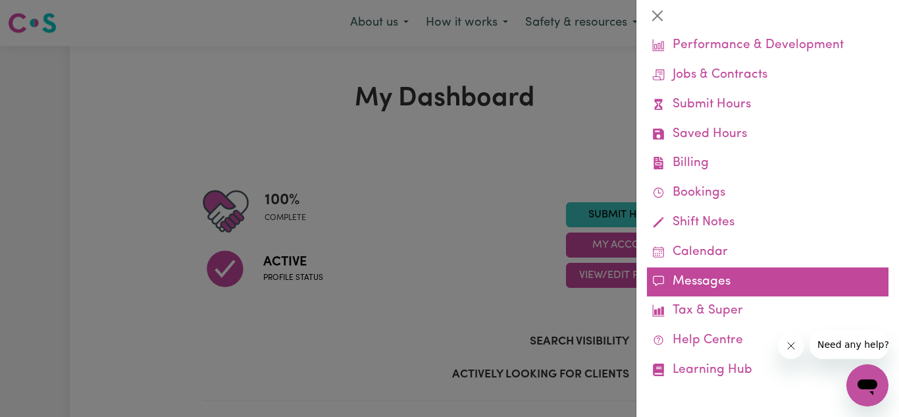
click at [710, 284] on link "Messages" at bounding box center [768, 282] width 242 height 30
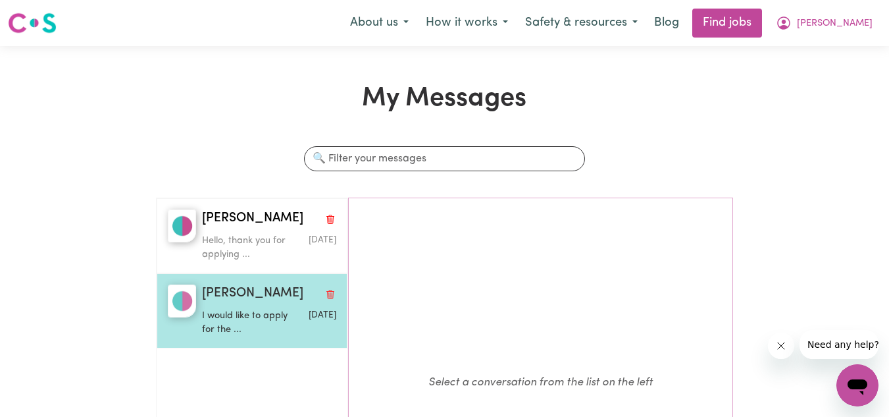
click at [260, 294] on div "[PERSON_NAME]" at bounding box center [269, 293] width 134 height 19
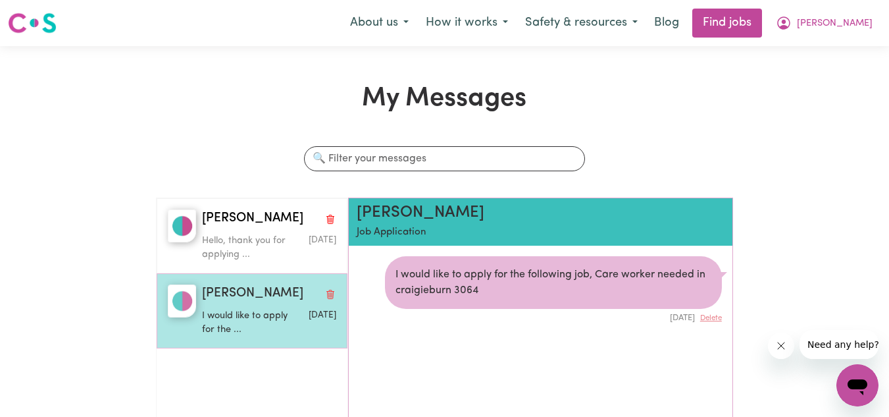
scroll to position [8, 0]
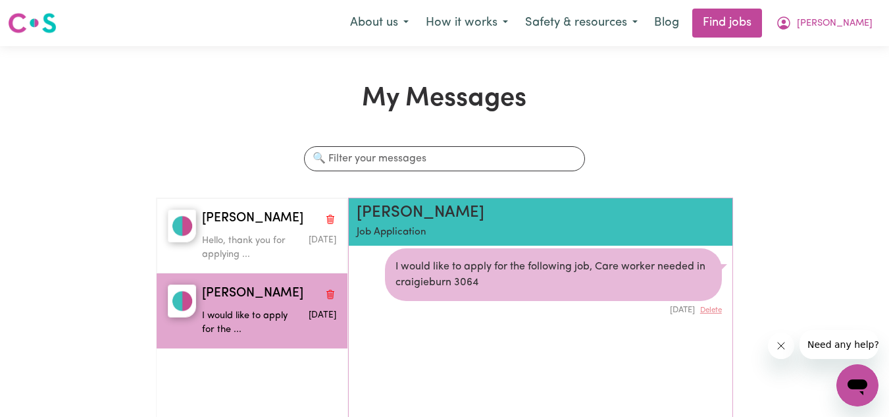
click at [368, 211] on h2 "[PERSON_NAME]" at bounding box center [510, 212] width 306 height 19
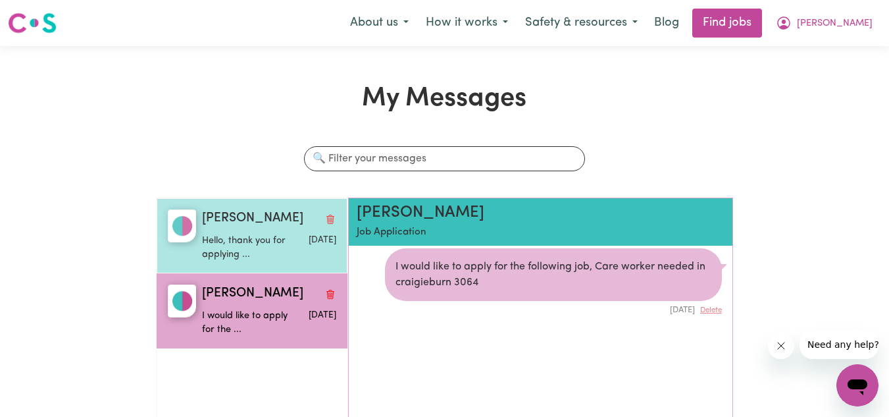
click at [257, 210] on span "[PERSON_NAME]" at bounding box center [252, 218] width 101 height 19
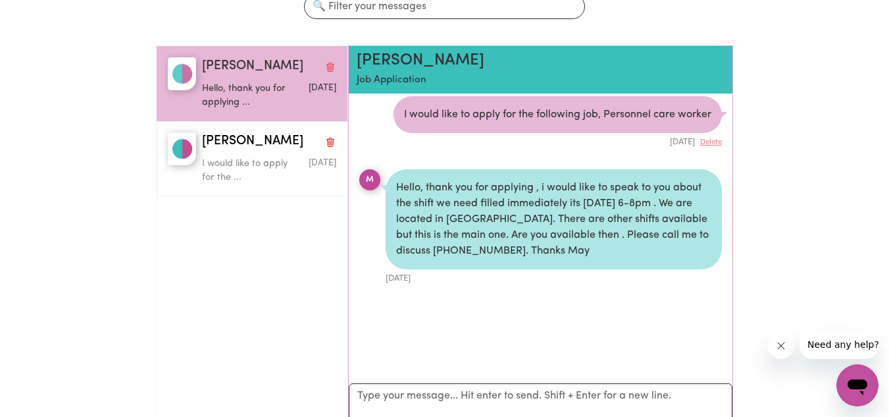
scroll to position [0, 0]
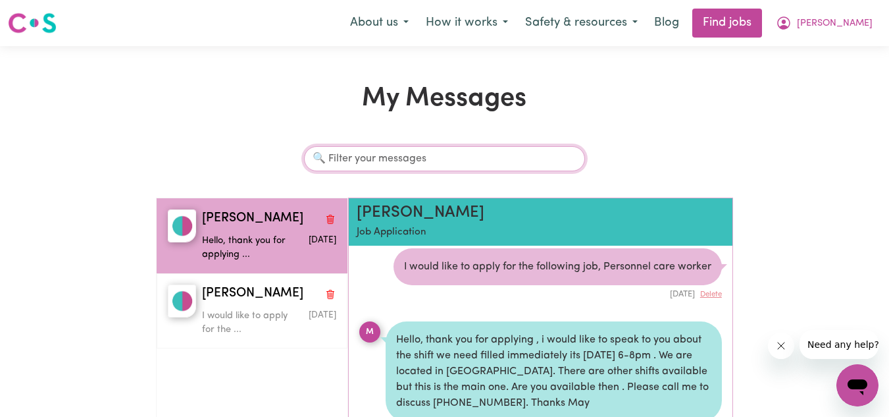
click at [478, 153] on input "Search conversations" at bounding box center [444, 158] width 280 height 25
click at [844, 16] on button "[PERSON_NAME]" at bounding box center [824, 23] width 114 height 28
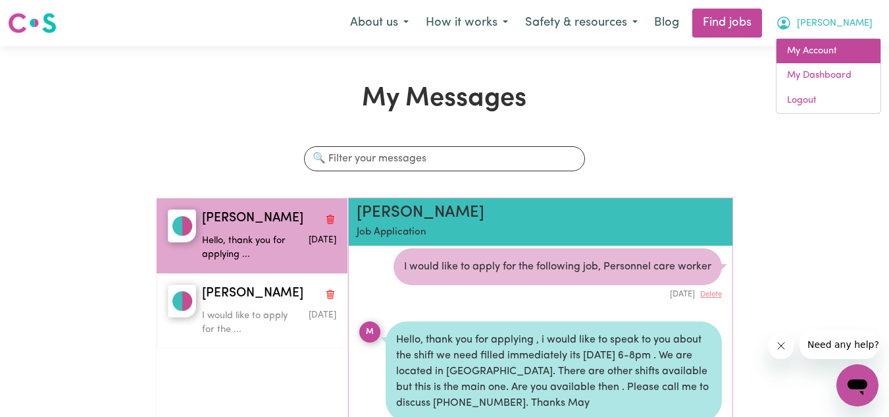
click at [824, 51] on link "My Account" at bounding box center [829, 51] width 104 height 25
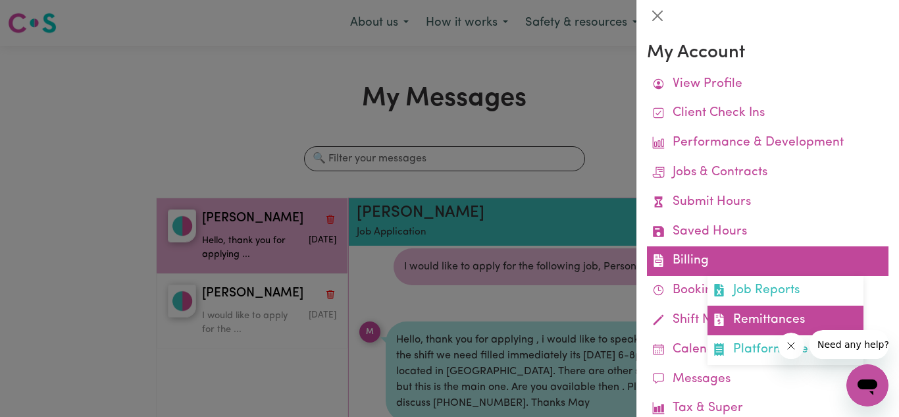
click at [764, 324] on link "Remittances" at bounding box center [786, 320] width 156 height 30
